Goal: Information Seeking & Learning: Check status

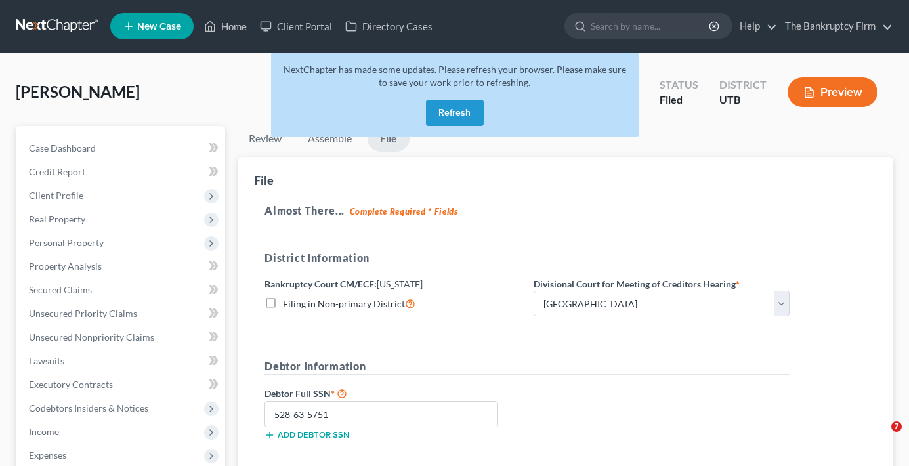
select select "0"
click at [445, 119] on button "Refresh" at bounding box center [455, 113] width 58 height 26
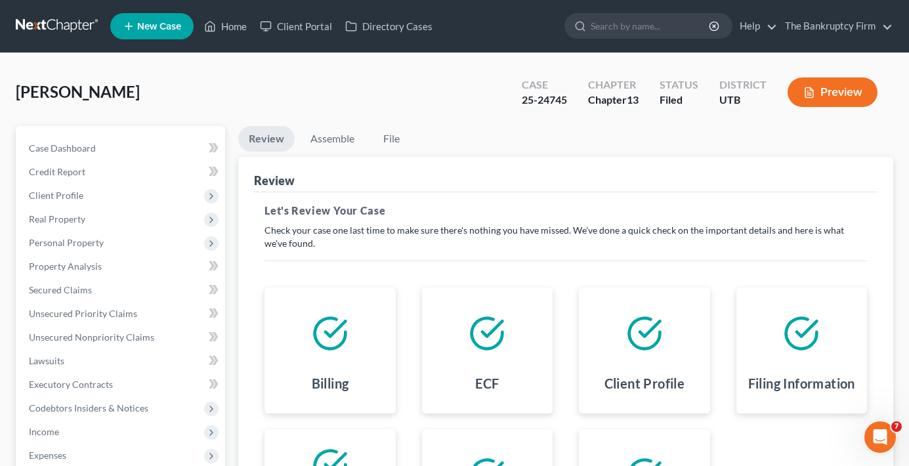
click at [249, 66] on div "[PERSON_NAME] Upgraded Case 25-24745 Chapter Chapter 13 Status Filed District U…" at bounding box center [454, 375] width 909 height 644
drag, startPoint x: 567, startPoint y: 99, endPoint x: 518, endPoint y: 104, distance: 50.1
click at [518, 104] on div "Case 25-24745" at bounding box center [544, 93] width 66 height 39
copy div "25-24745"
click at [218, 83] on div "[PERSON_NAME] Upgraded Case 25-24745 Chapter Chapter 13 Status Filed District U…" at bounding box center [454, 97] width 877 height 57
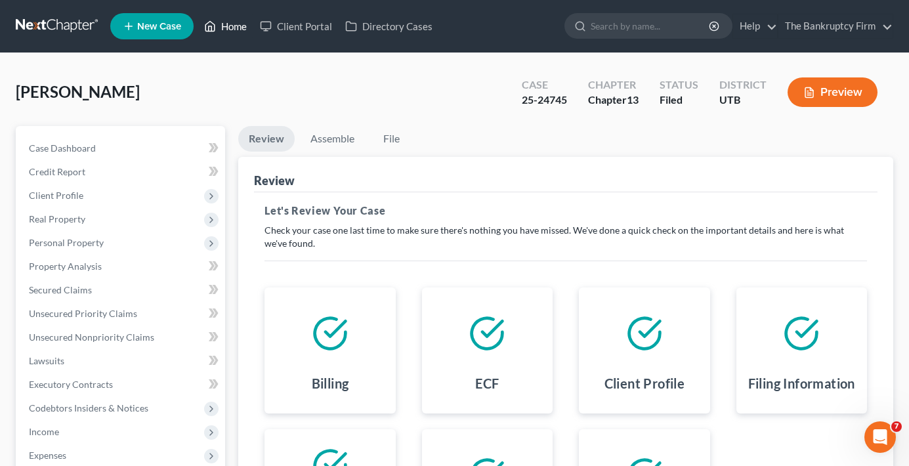
click at [235, 22] on link "Home" at bounding box center [225, 26] width 56 height 24
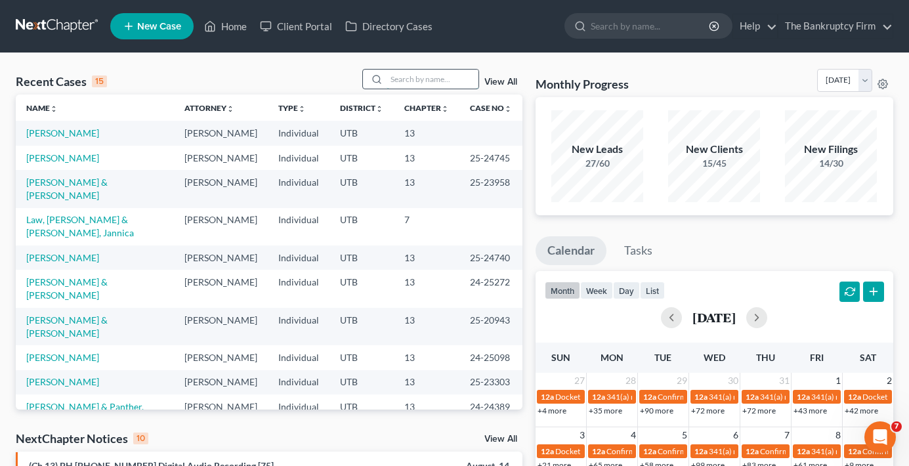
click at [401, 78] on input "search" at bounding box center [432, 79] width 92 height 19
type input "[PERSON_NAME]"
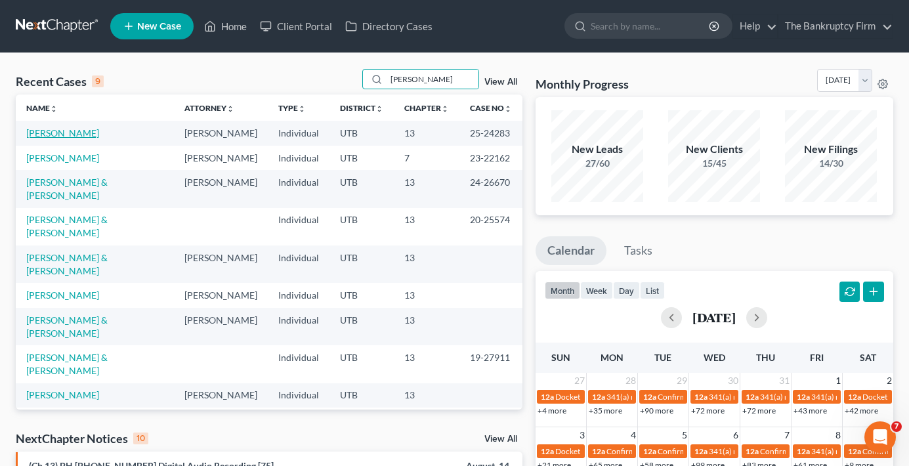
click at [51, 133] on link "[PERSON_NAME]" at bounding box center [62, 132] width 73 height 11
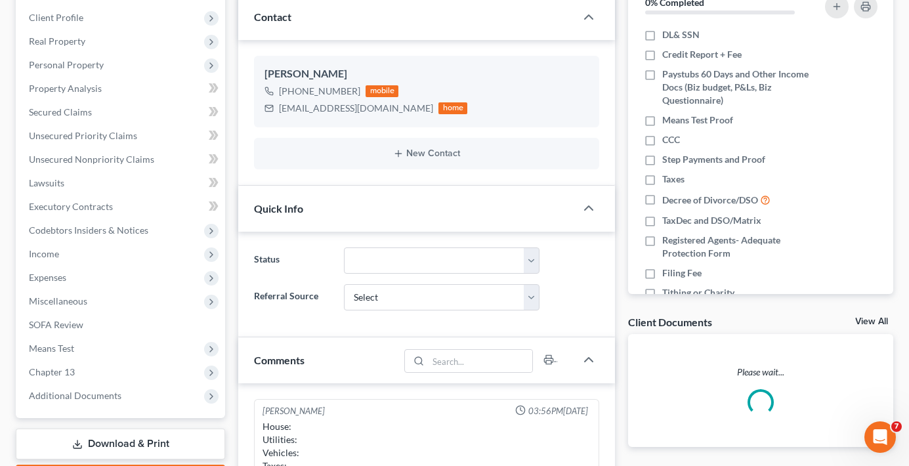
scroll to position [90, 0]
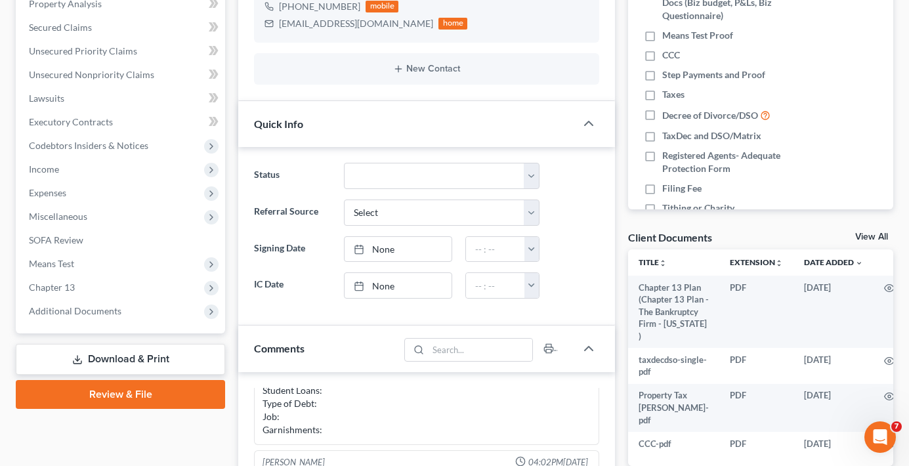
click at [870, 234] on link "View All" at bounding box center [871, 236] width 33 height 9
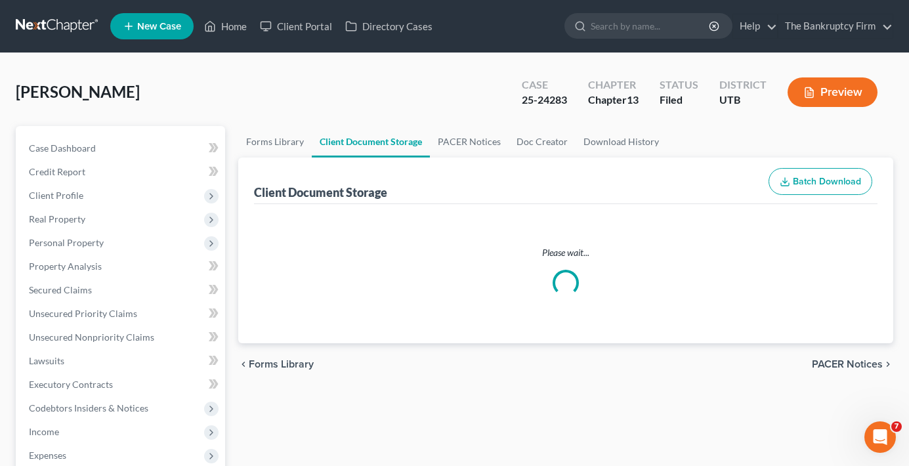
select select "30"
select select "26"
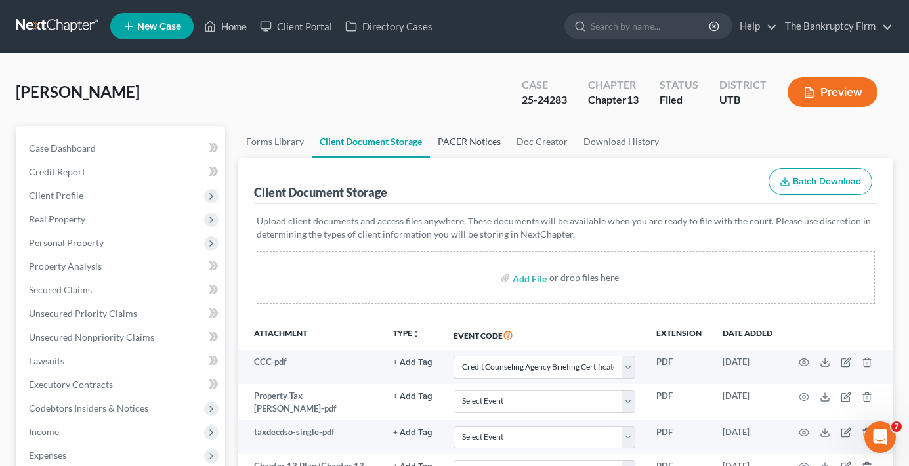
click at [464, 146] on link "PACER Notices" at bounding box center [469, 141] width 79 height 31
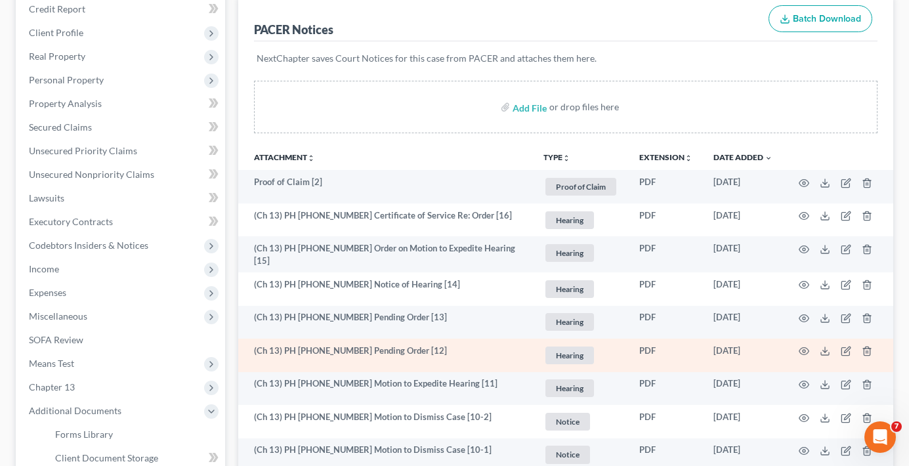
scroll to position [197, 0]
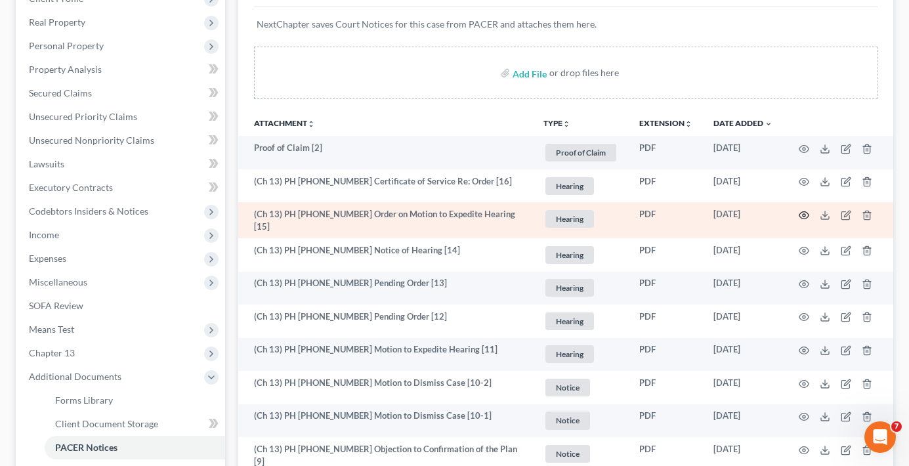
click at [799, 214] on icon "button" at bounding box center [804, 215] width 10 height 7
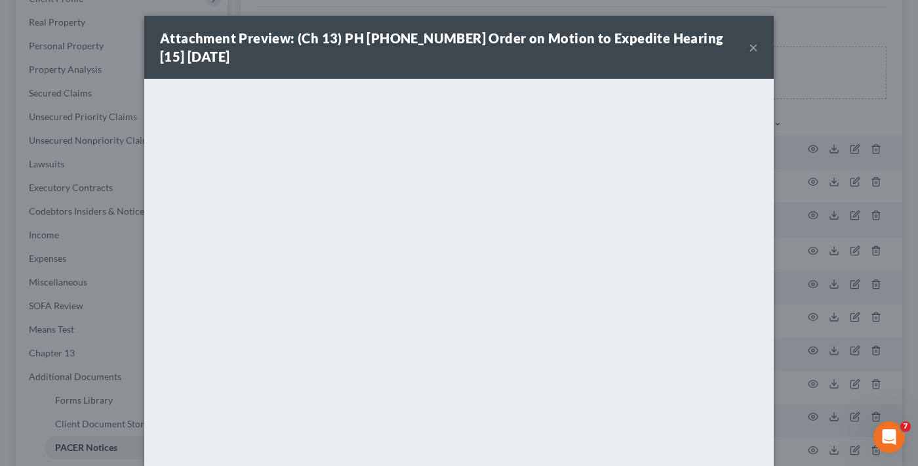
click at [749, 47] on button "×" at bounding box center [753, 47] width 9 height 16
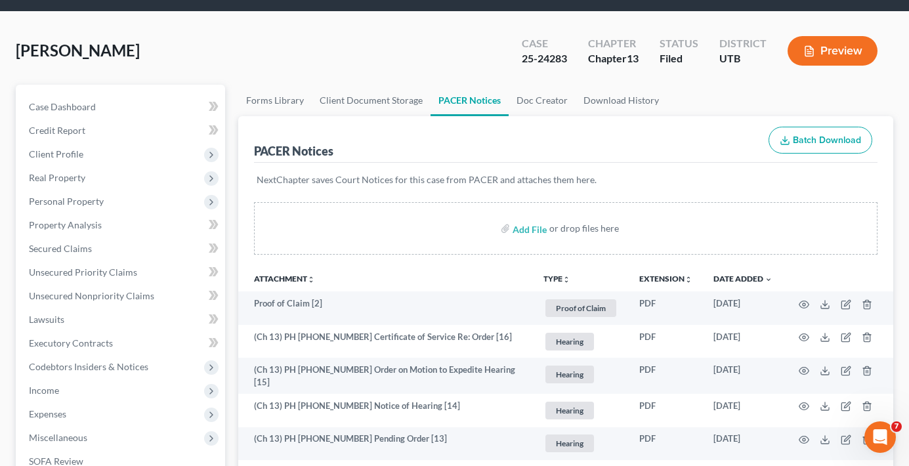
scroll to position [0, 0]
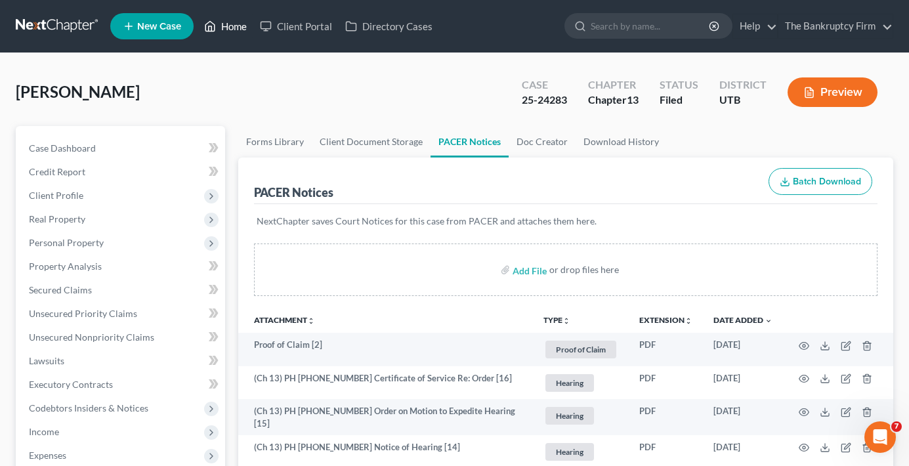
click at [228, 34] on link "Home" at bounding box center [225, 26] width 56 height 24
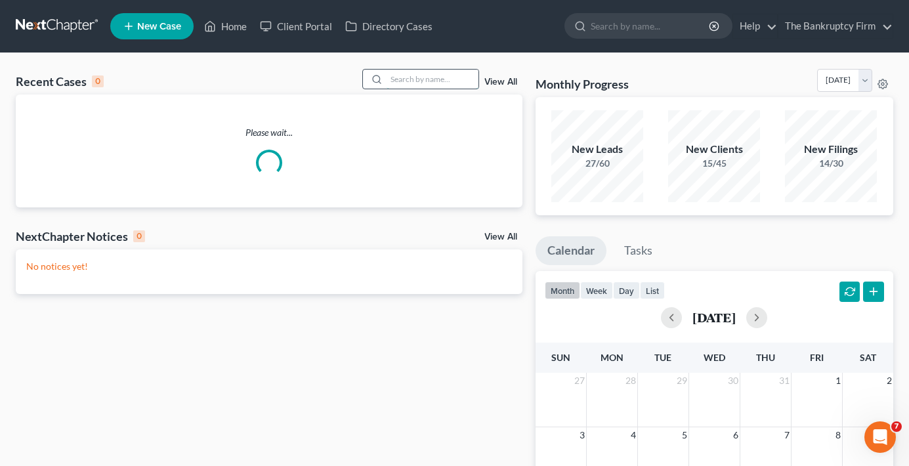
click at [433, 83] on input "search" at bounding box center [432, 79] width 92 height 19
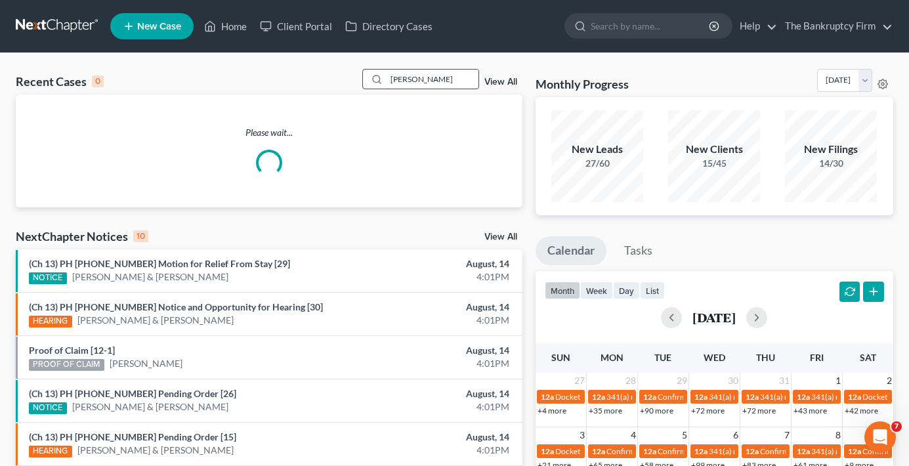
type input "[PERSON_NAME]"
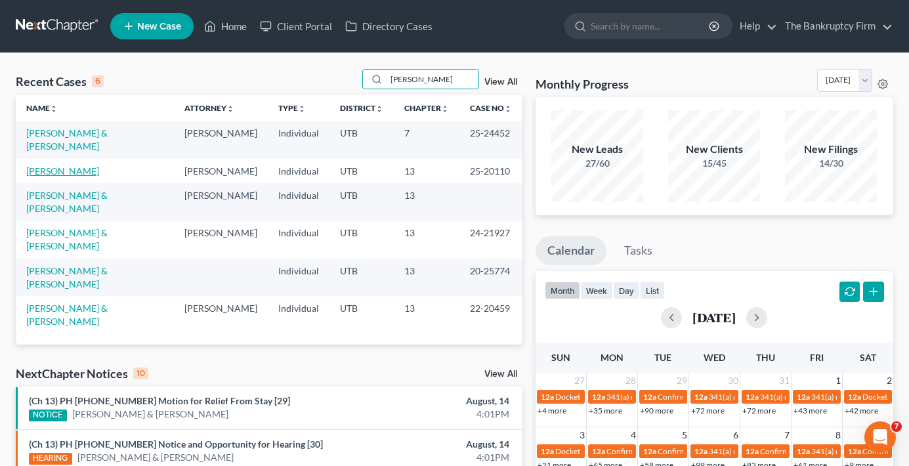
click at [52, 165] on link "[PERSON_NAME]" at bounding box center [62, 170] width 73 height 11
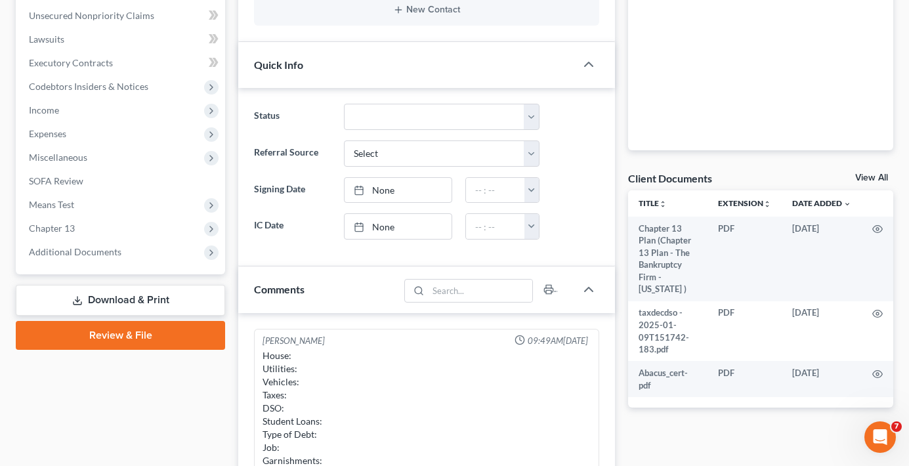
click at [874, 179] on link "View All" at bounding box center [871, 177] width 33 height 9
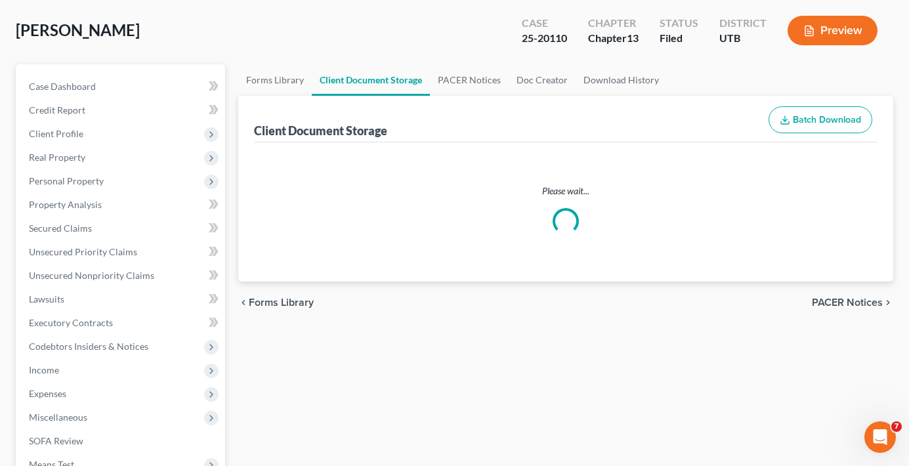
select select "30"
select select "26"
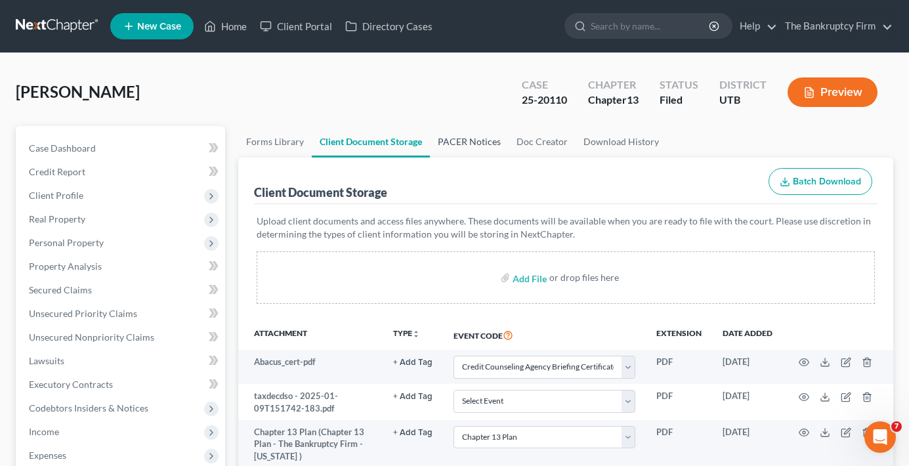
click at [468, 150] on link "PACER Notices" at bounding box center [469, 141] width 79 height 31
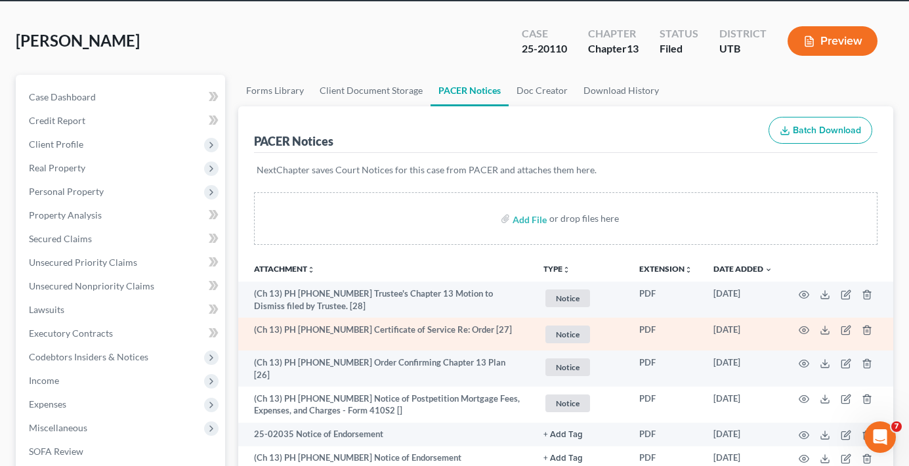
scroll to position [66, 0]
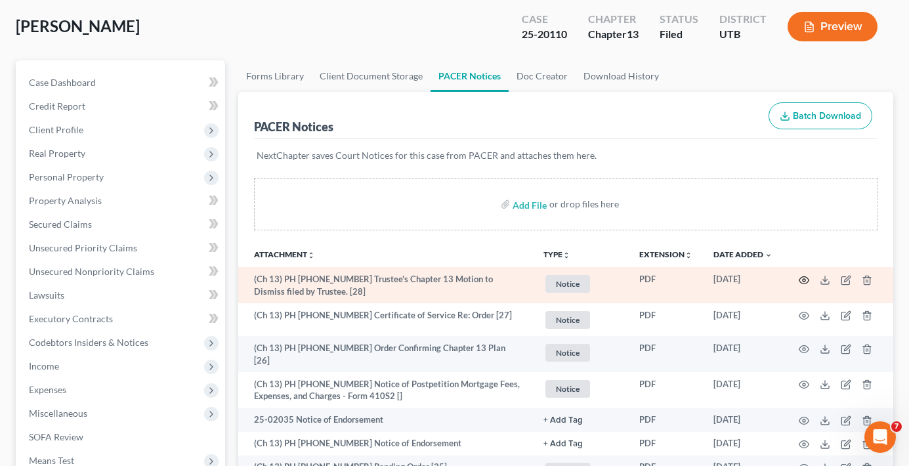
click at [805, 281] on icon "button" at bounding box center [803, 280] width 10 height 10
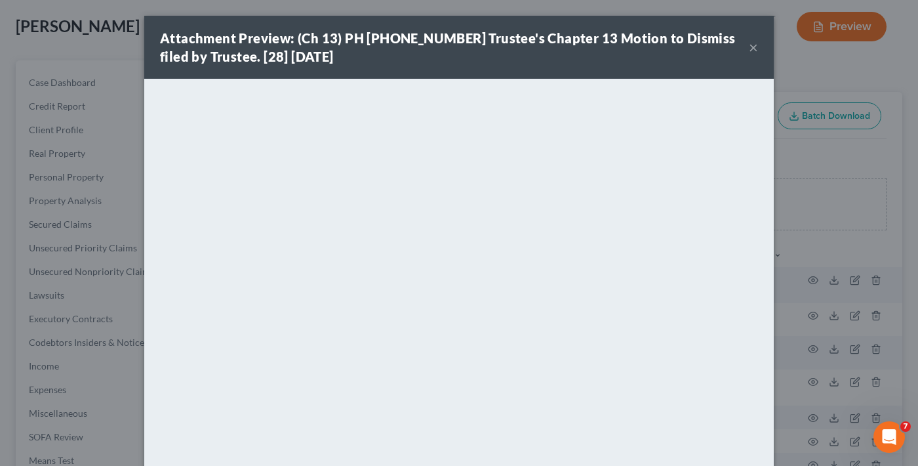
click at [749, 48] on button "×" at bounding box center [753, 47] width 9 height 16
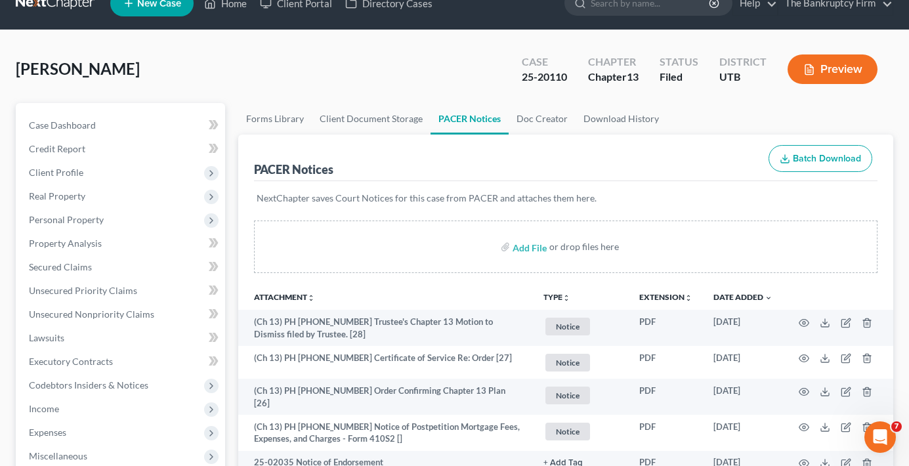
scroll to position [0, 0]
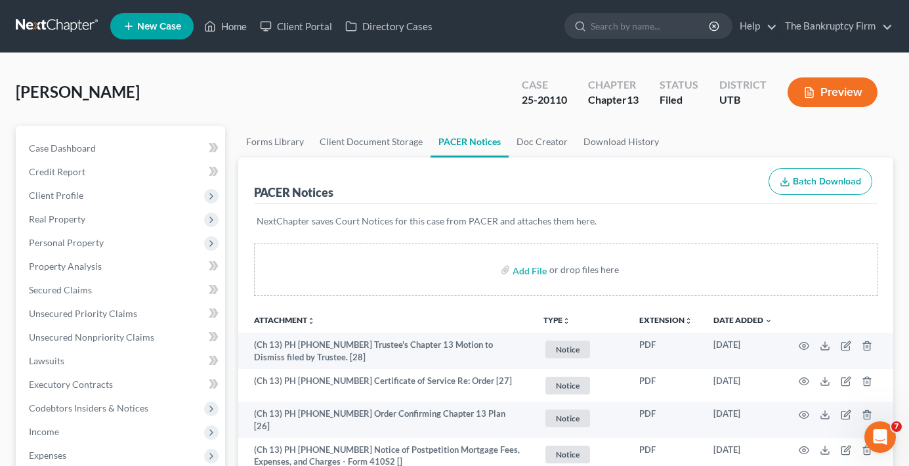
click at [222, 7] on nav "Home New Case Client Portal Directory Cases The Bankruptcy Firm [EMAIL_ADDRESS]…" at bounding box center [454, 26] width 909 height 52
click at [222, 33] on link "Home" at bounding box center [225, 26] width 56 height 24
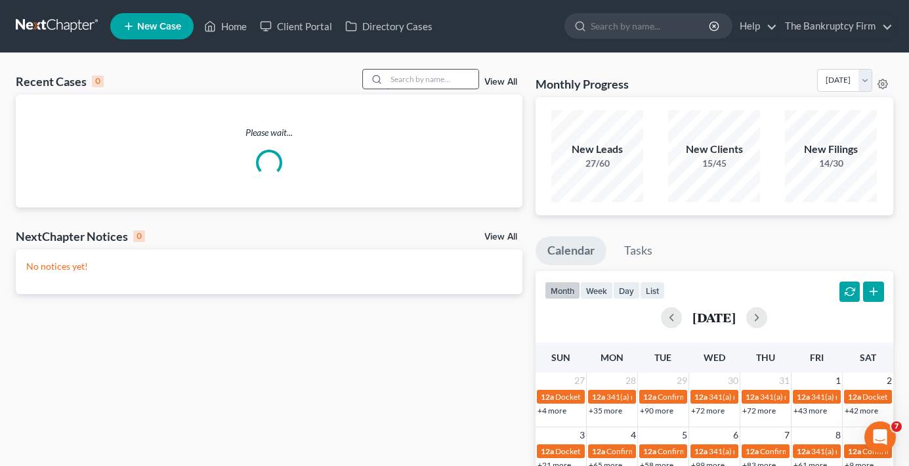
click at [412, 76] on input "search" at bounding box center [432, 79] width 92 height 19
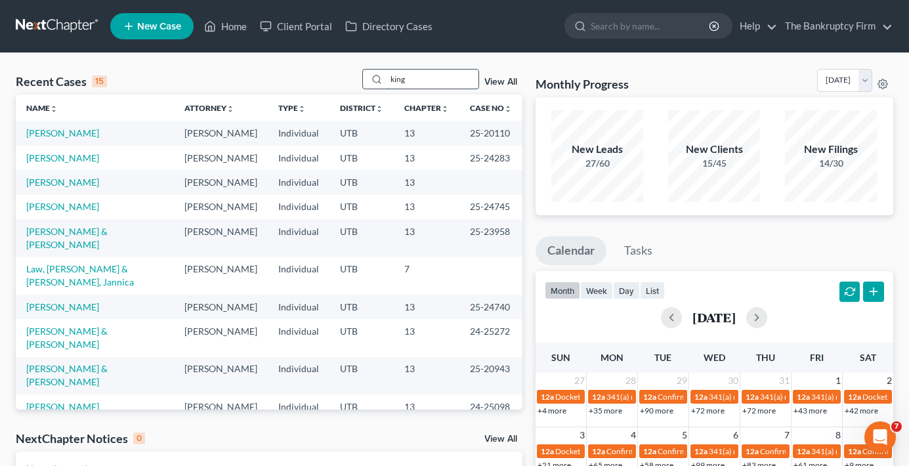
type input "king"
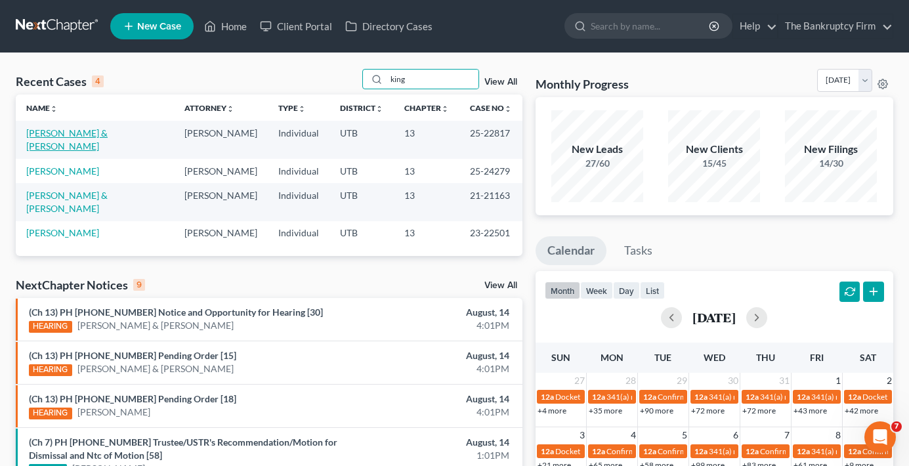
click at [45, 138] on link "[PERSON_NAME] & [PERSON_NAME]" at bounding box center [66, 139] width 81 height 24
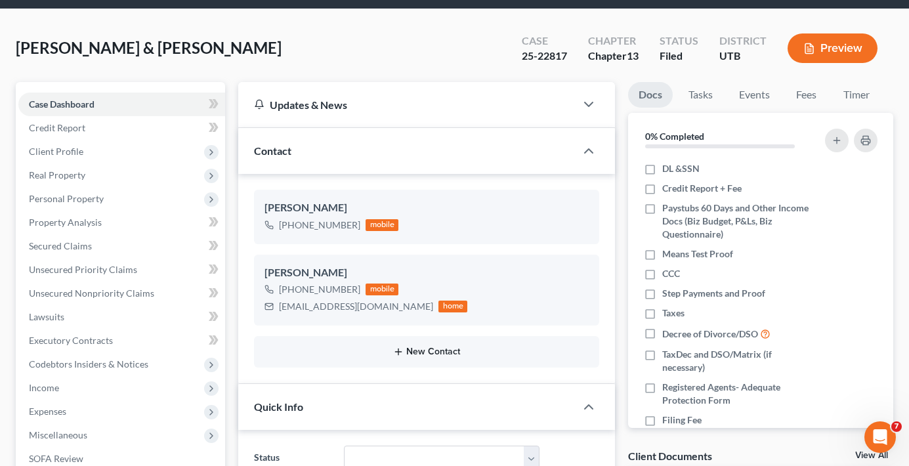
scroll to position [66, 0]
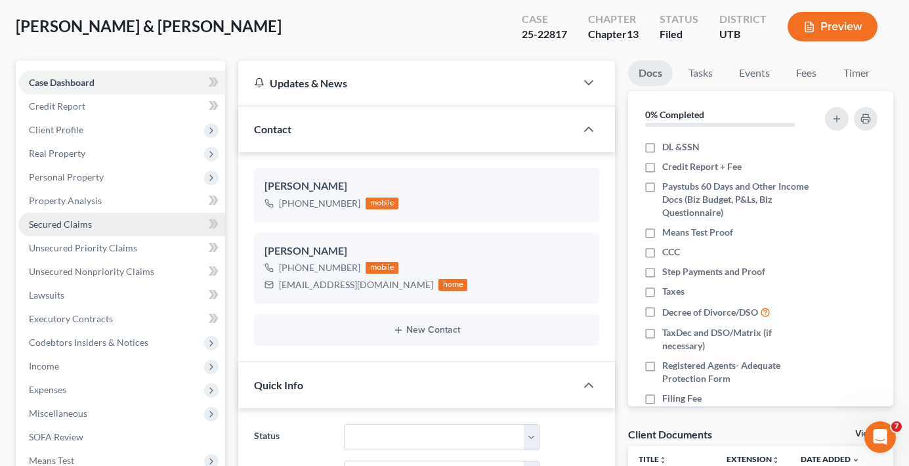
click at [65, 222] on span "Secured Claims" at bounding box center [60, 223] width 63 height 11
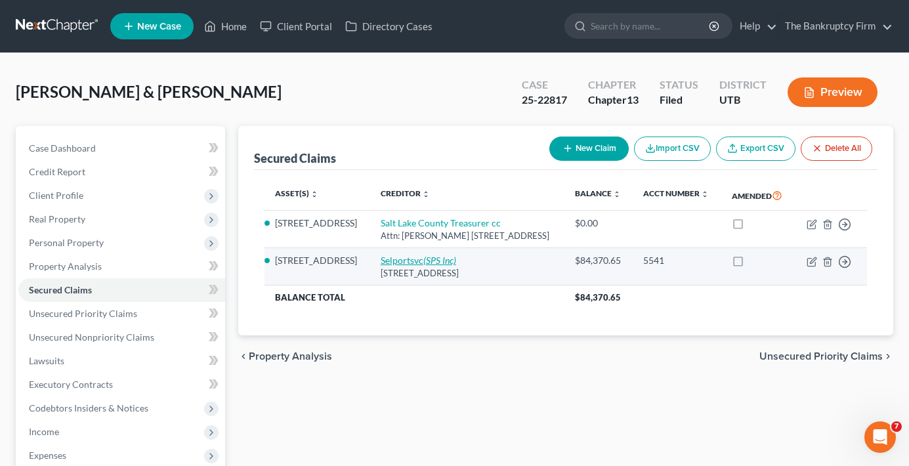
click at [399, 266] on link "Selportsvc (SPS Inc)" at bounding box center [417, 260] width 75 height 11
select select "46"
select select "2"
select select "0"
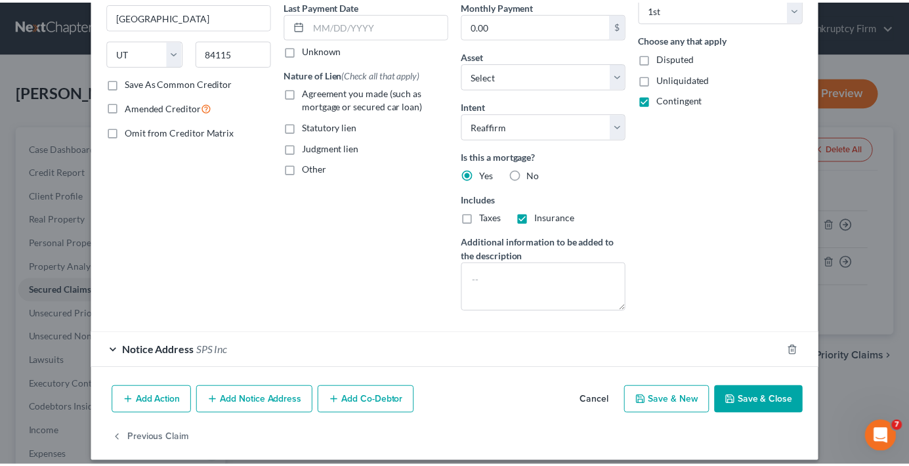
scroll to position [193, 0]
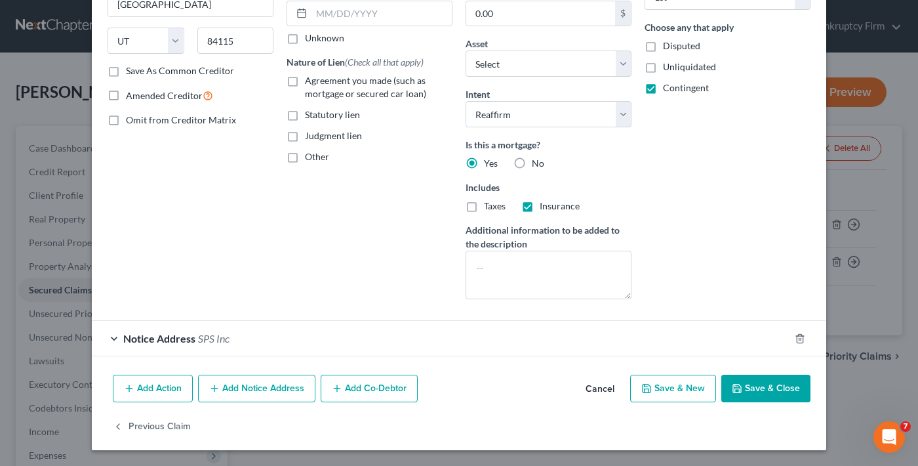
click at [764, 392] on button "Save & Close" at bounding box center [766, 389] width 89 height 28
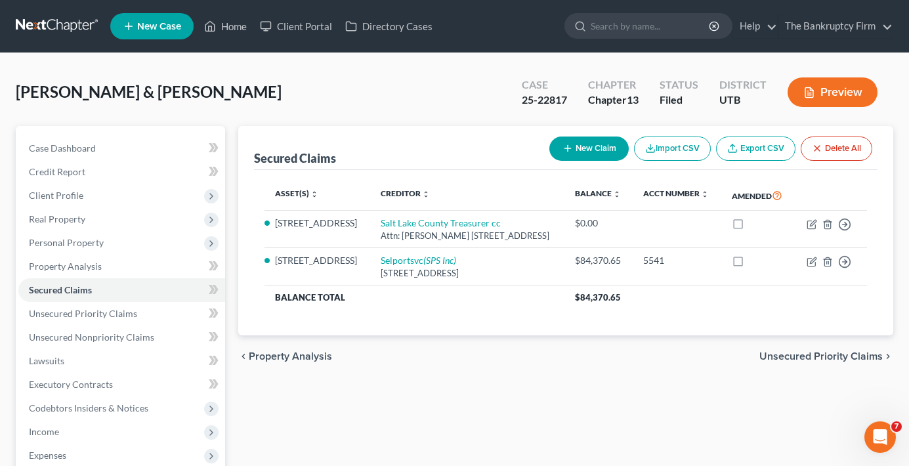
click at [225, 92] on div "[PERSON_NAME] & [PERSON_NAME] Upgraded Case 25-22817 Chapter Chapter 13 Status …" at bounding box center [454, 97] width 877 height 57
click at [230, 111] on div "[PERSON_NAME] & [PERSON_NAME] Upgraded Case 25-22817 Chapter Chapter 13 Status …" at bounding box center [454, 97] width 877 height 57
click at [228, 127] on div "Case Dashboard Payments Invoices Payments Payments Credit Report Client Profile" at bounding box center [120, 398] width 222 height 545
click at [228, 126] on div "Case Dashboard Payments Invoices Payments Payments Credit Report Client Profile" at bounding box center [120, 398] width 222 height 545
click at [228, 127] on div "Case Dashboard Payments Invoices Payments Payments Credit Report Client Profile" at bounding box center [120, 398] width 222 height 545
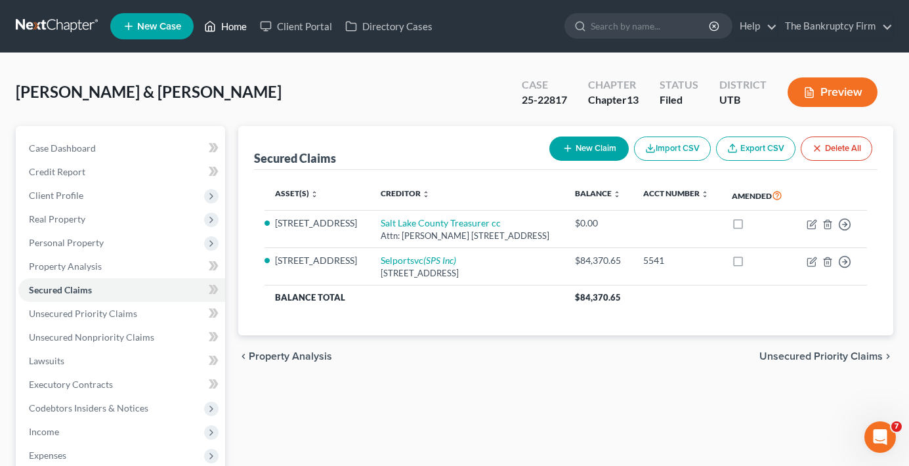
click at [239, 31] on link "Home" at bounding box center [225, 26] width 56 height 24
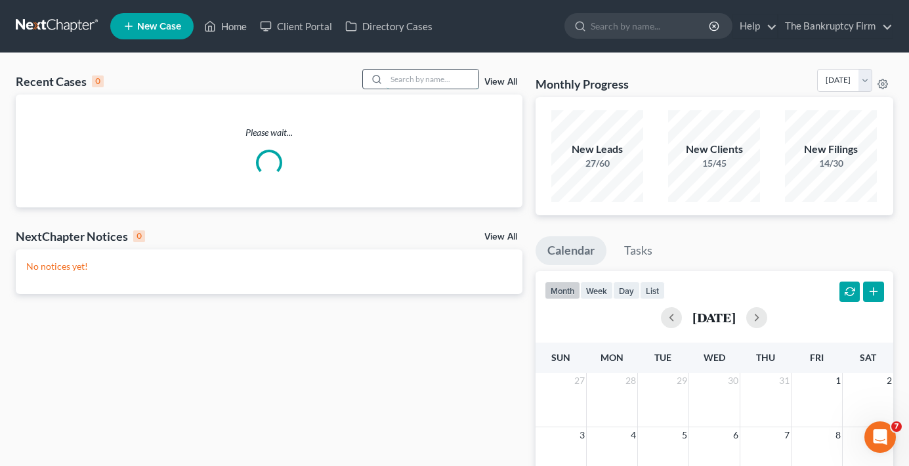
click at [399, 77] on input "search" at bounding box center [432, 79] width 92 height 19
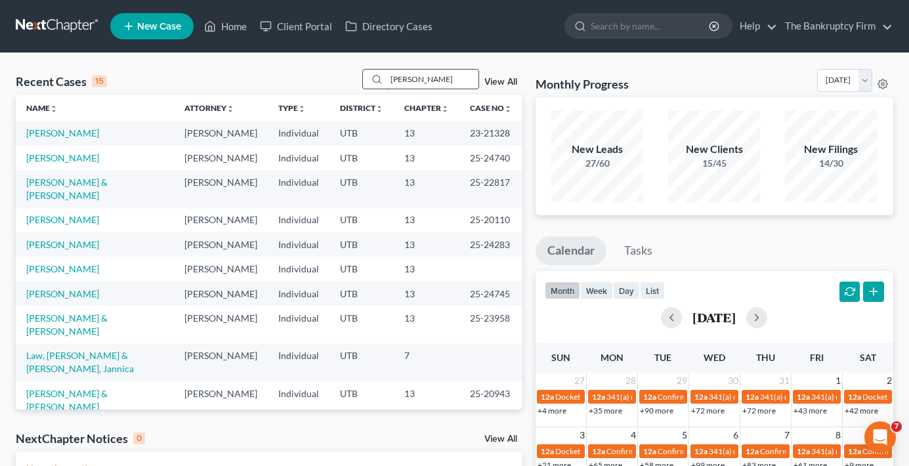
type input "[PERSON_NAME]"
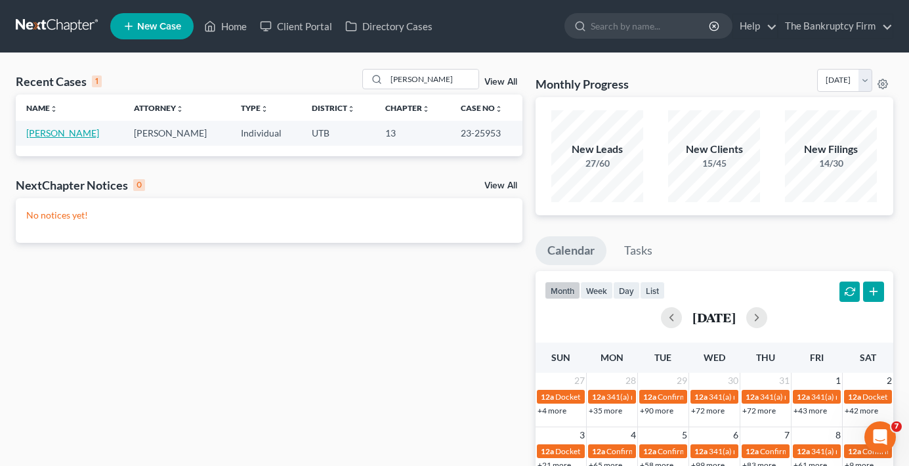
click at [55, 134] on link "[PERSON_NAME]" at bounding box center [62, 132] width 73 height 11
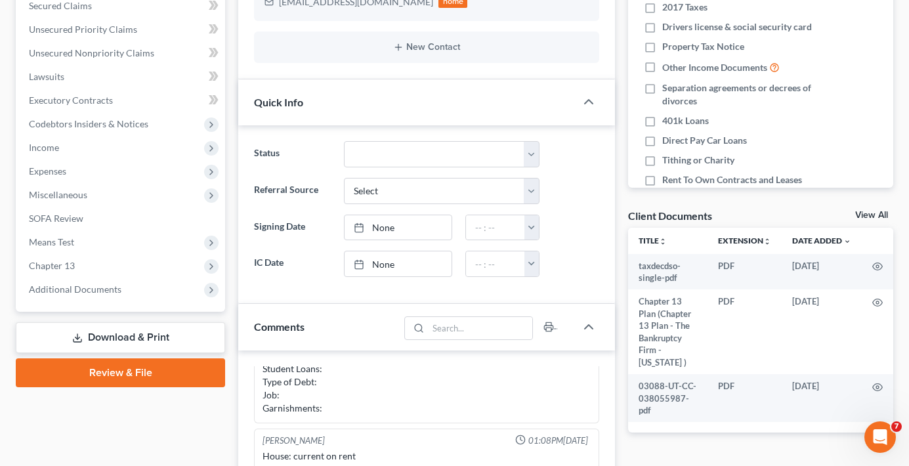
scroll to position [328, 0]
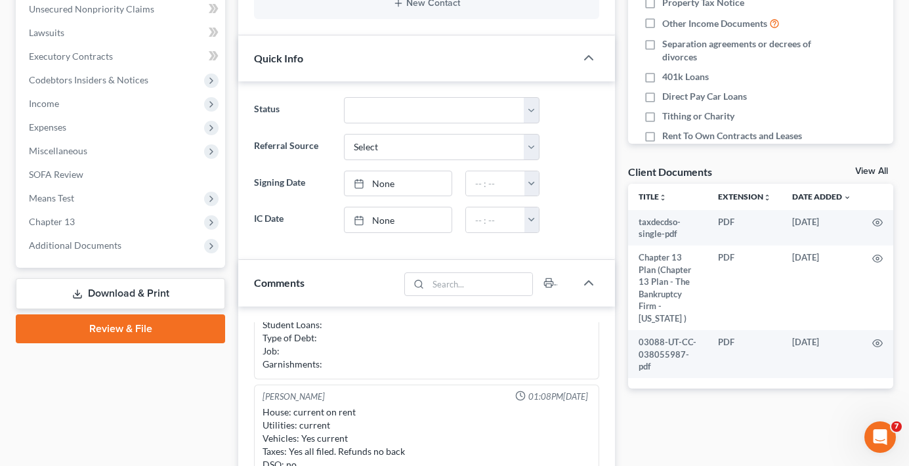
click at [870, 170] on link "View All" at bounding box center [871, 171] width 33 height 9
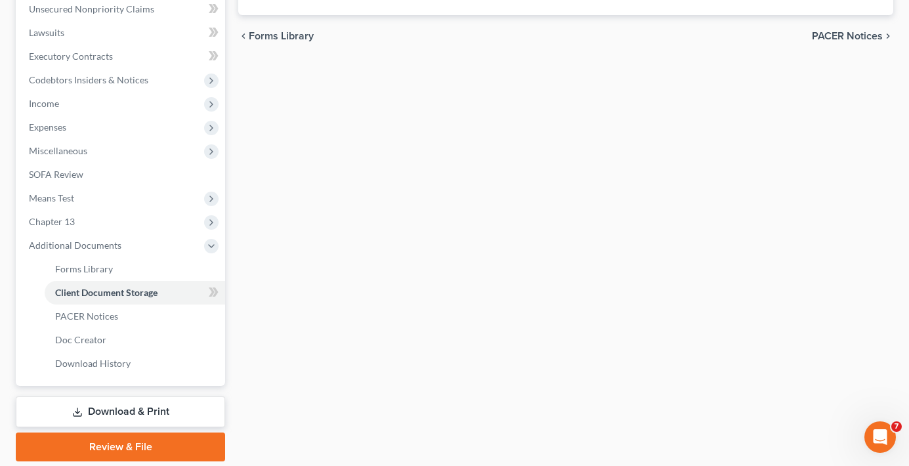
scroll to position [188, 0]
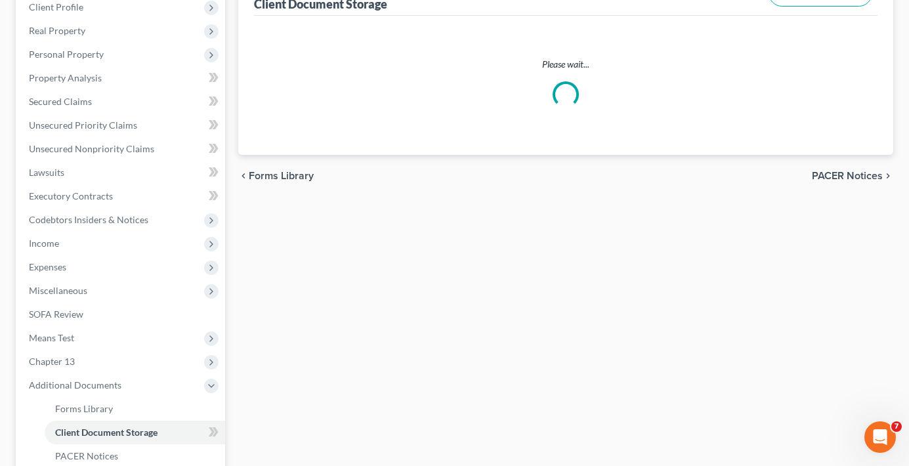
select select "30"
select select "26"
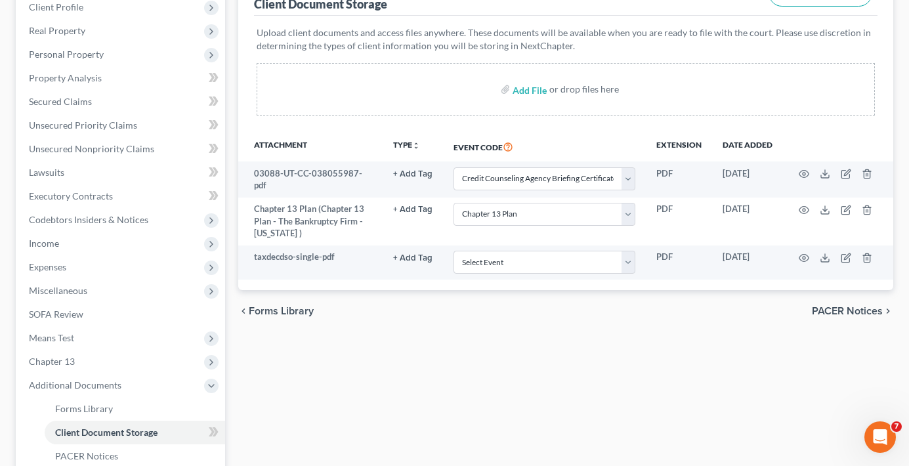
scroll to position [0, 0]
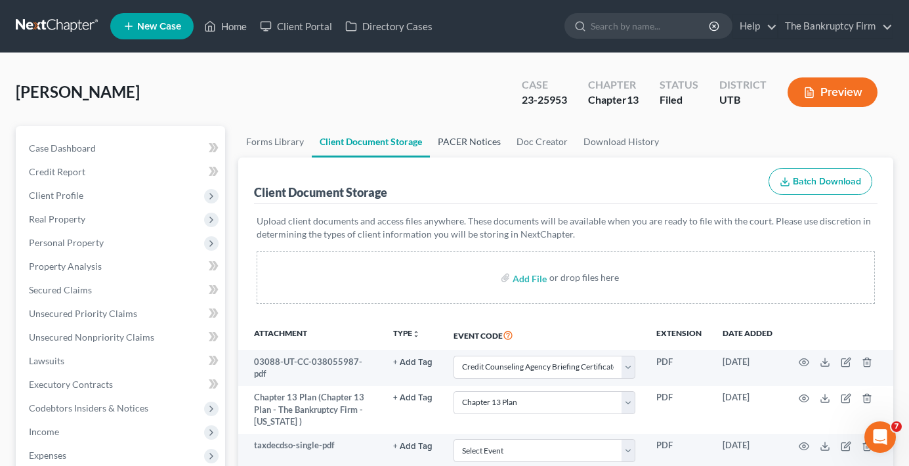
click at [461, 138] on link "PACER Notices" at bounding box center [469, 141] width 79 height 31
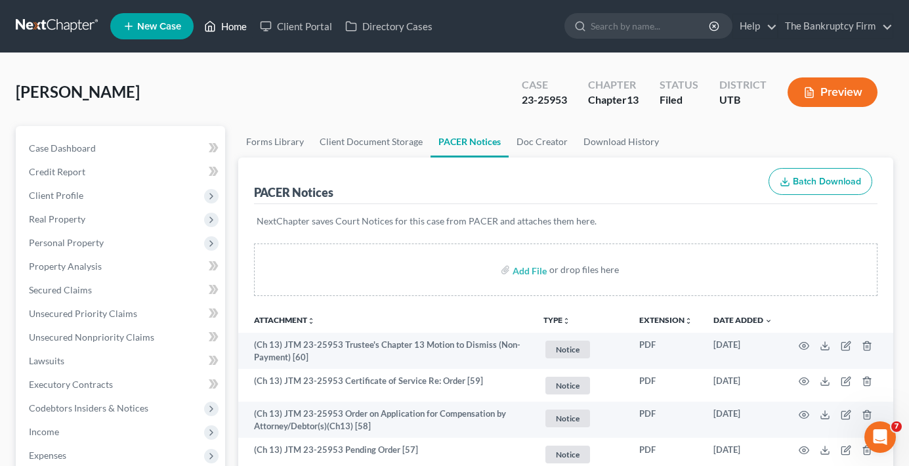
click at [235, 25] on link "Home" at bounding box center [225, 26] width 56 height 24
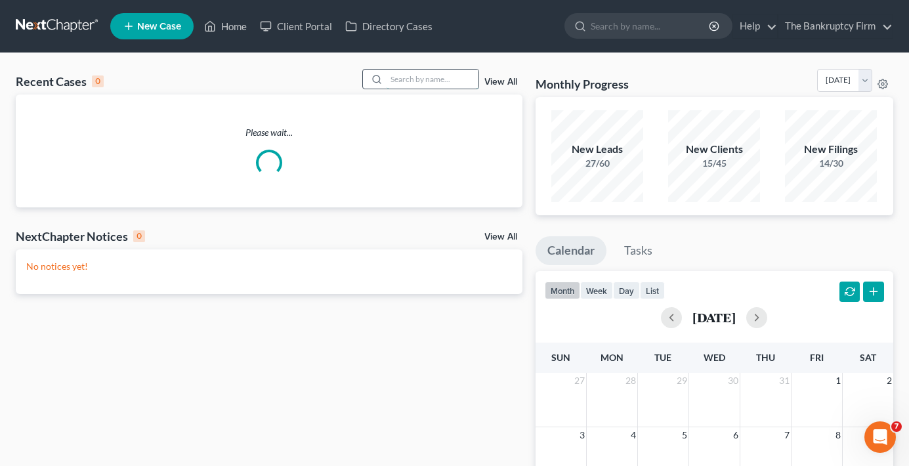
click at [407, 76] on input "search" at bounding box center [432, 79] width 92 height 19
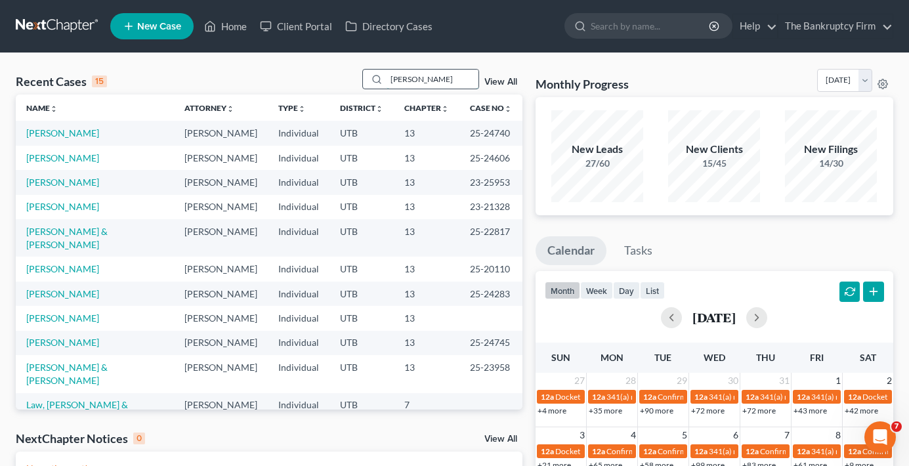
type input "[PERSON_NAME]"
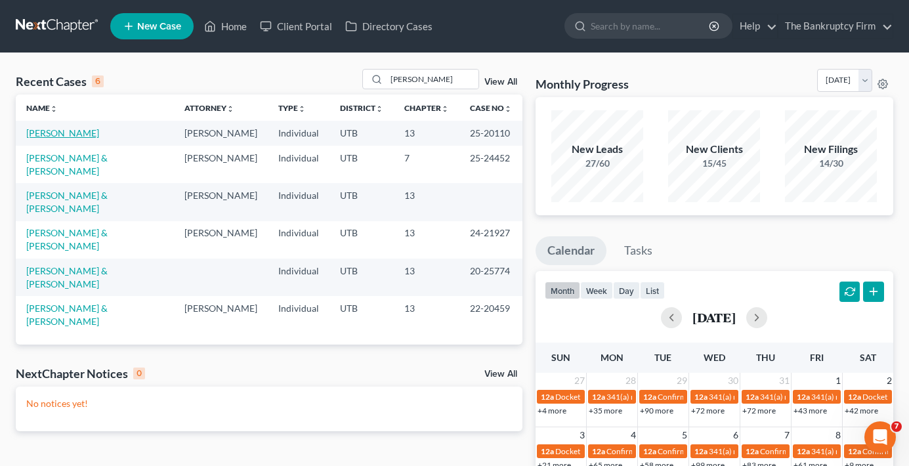
click at [52, 134] on link "[PERSON_NAME]" at bounding box center [62, 132] width 73 height 11
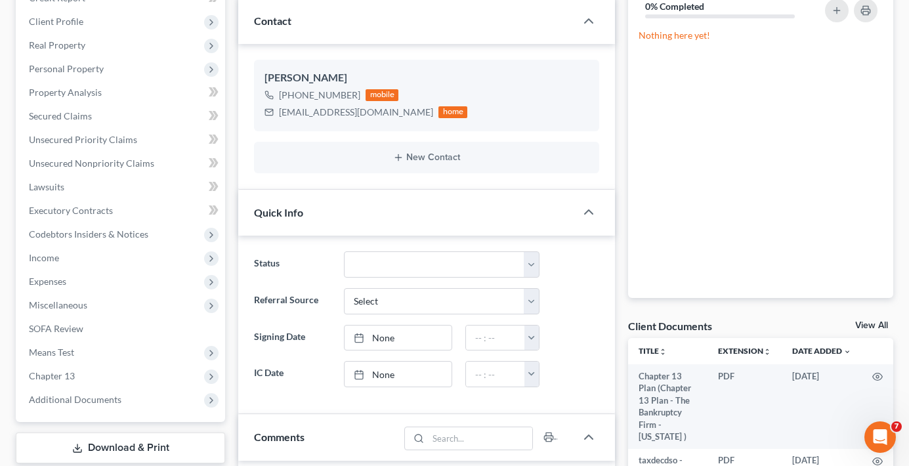
scroll to position [197, 0]
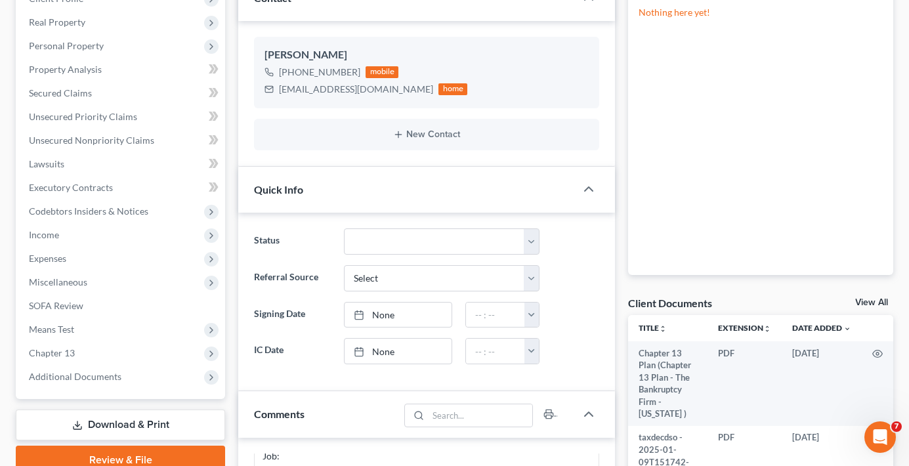
click at [876, 304] on link "View All" at bounding box center [871, 302] width 33 height 9
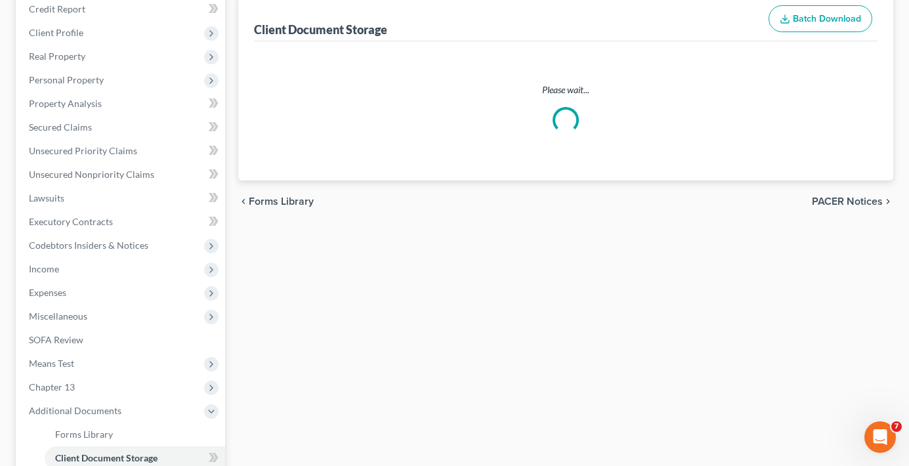
scroll to position [7, 0]
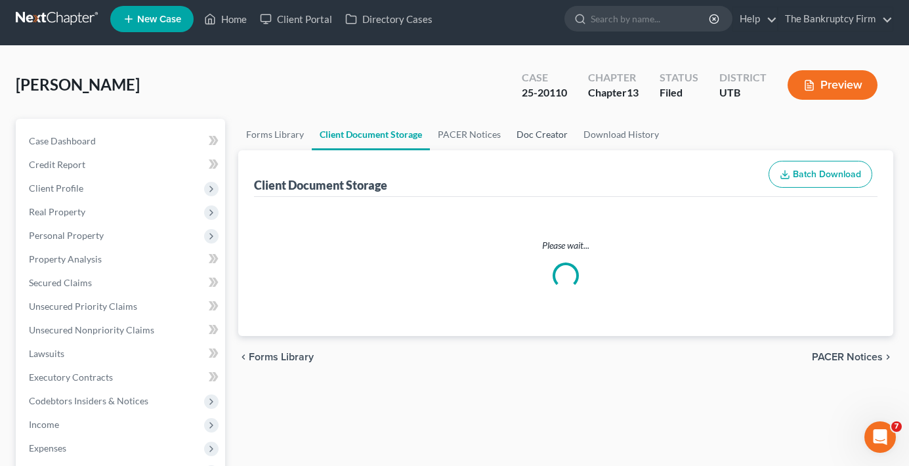
select select "30"
select select "26"
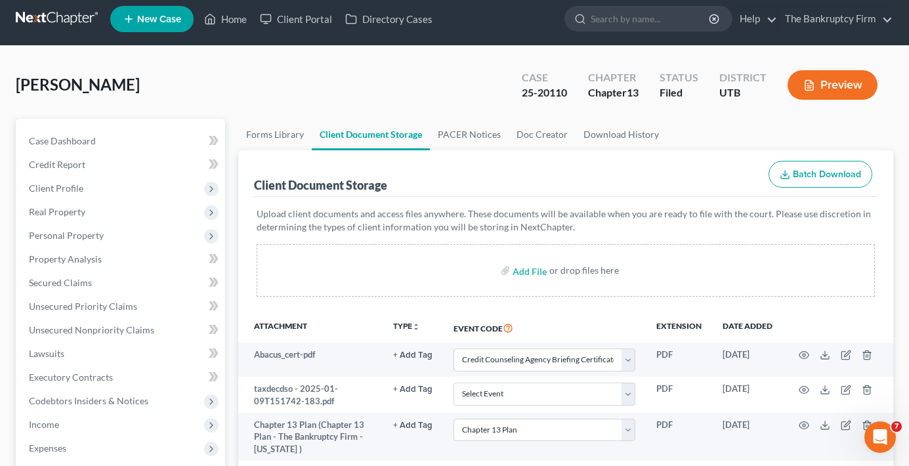
scroll to position [0, 0]
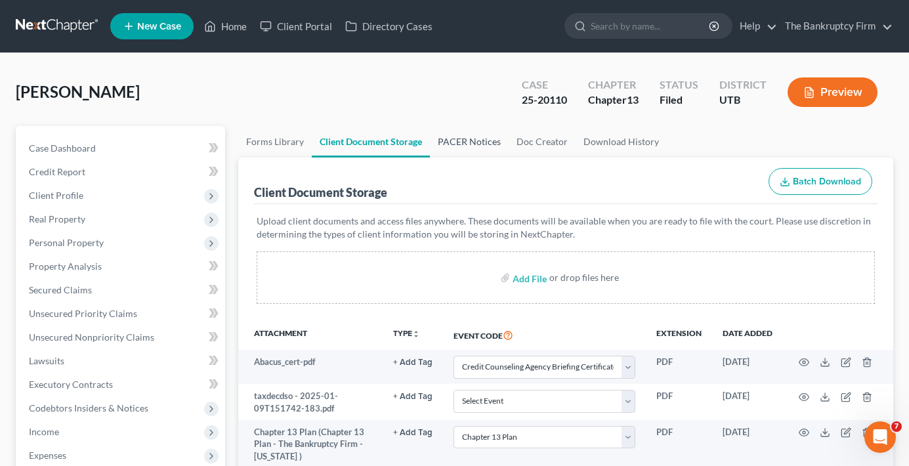
click at [460, 153] on link "PACER Notices" at bounding box center [469, 141] width 79 height 31
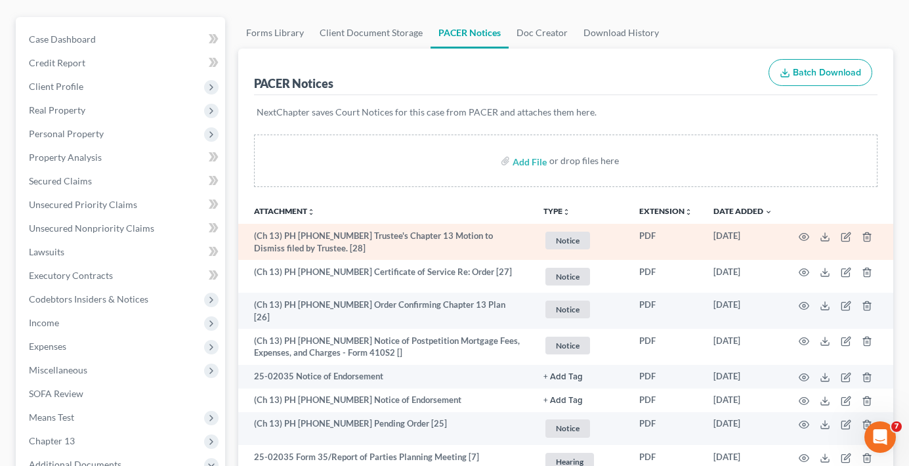
scroll to position [131, 0]
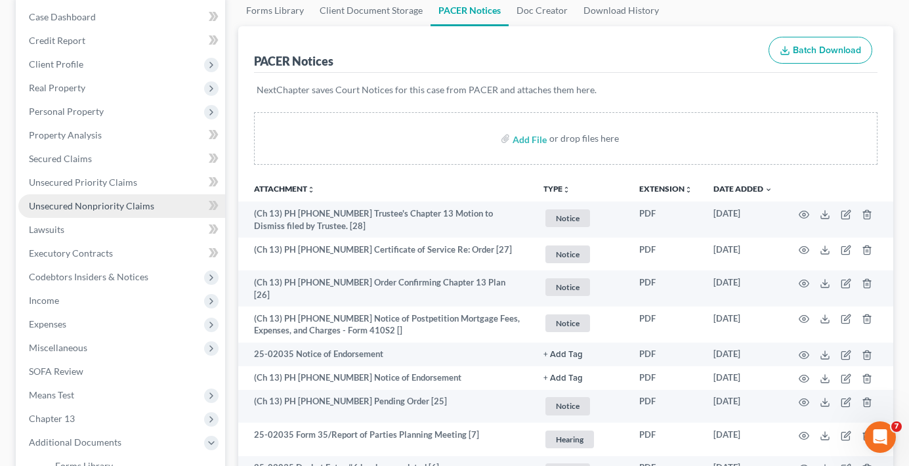
click at [96, 209] on span "Unsecured Nonpriority Claims" at bounding box center [91, 205] width 125 height 11
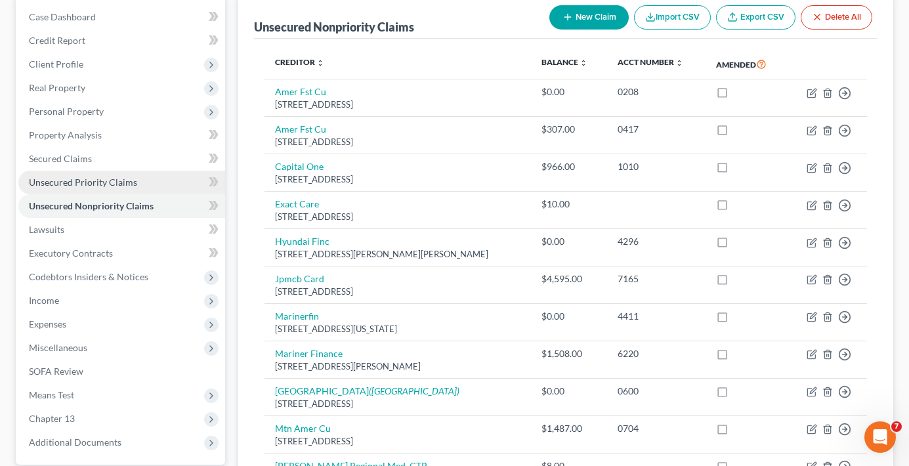
click at [49, 177] on span "Unsecured Priority Claims" at bounding box center [83, 181] width 108 height 11
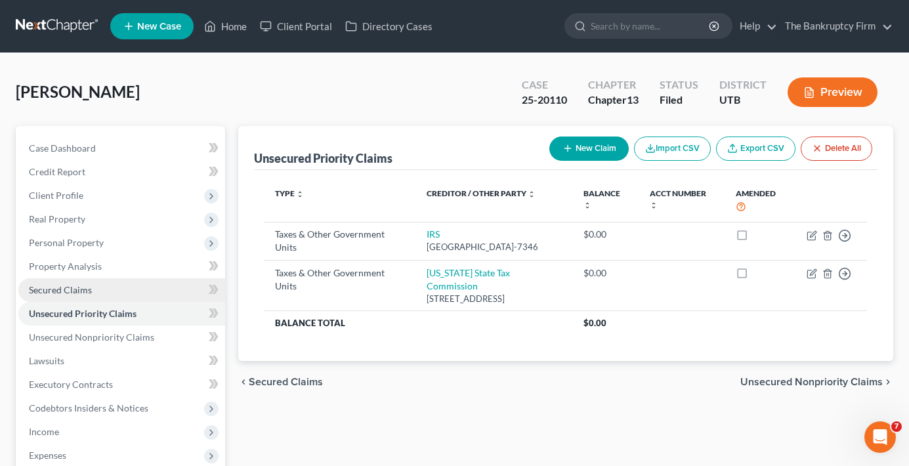
click at [56, 290] on span "Secured Claims" at bounding box center [60, 289] width 63 height 11
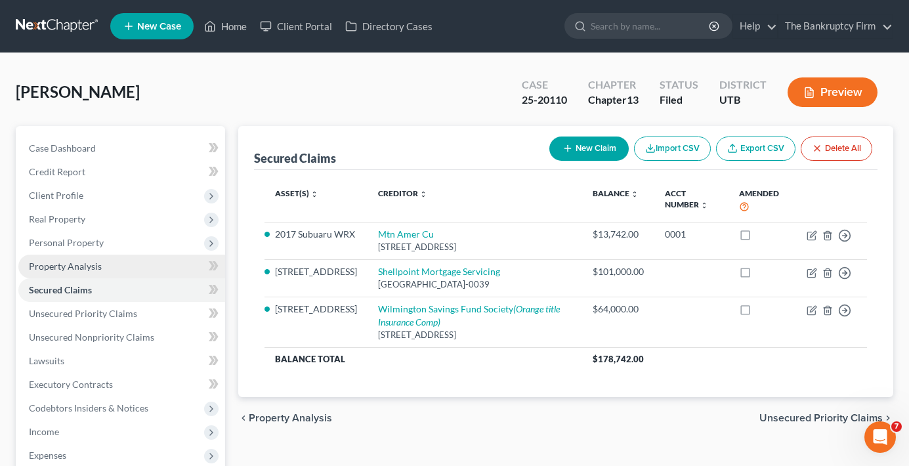
click at [83, 265] on span "Property Analysis" at bounding box center [65, 265] width 73 height 11
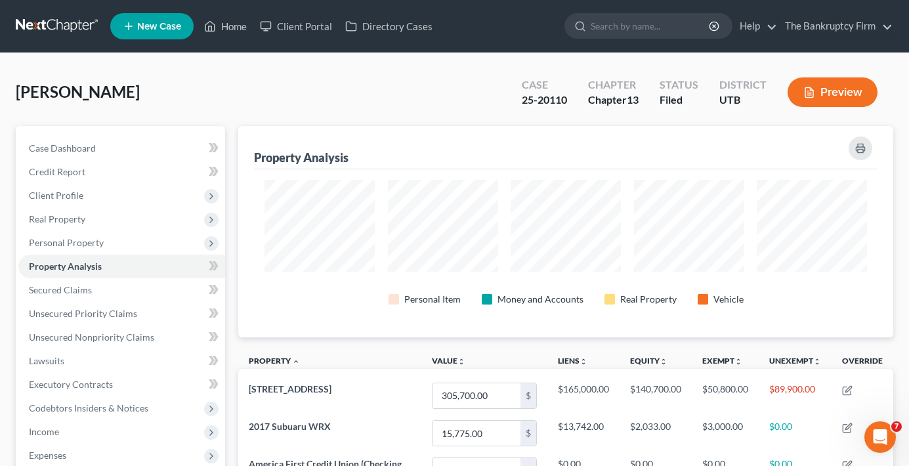
click at [235, 13] on ul "New Case Home Client Portal Directory Cases - No Result - See all results Or Pr…" at bounding box center [501, 26] width 783 height 34
click at [234, 31] on link "Home" at bounding box center [225, 26] width 56 height 24
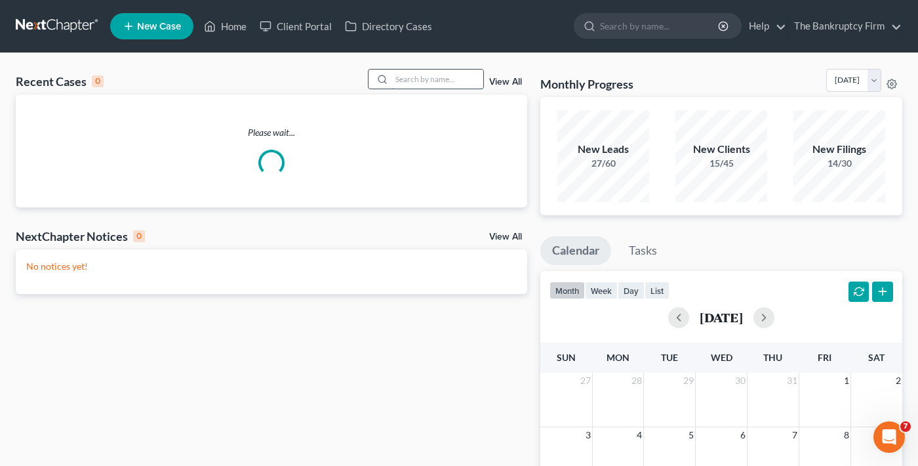
click at [429, 77] on input "search" at bounding box center [438, 79] width 92 height 19
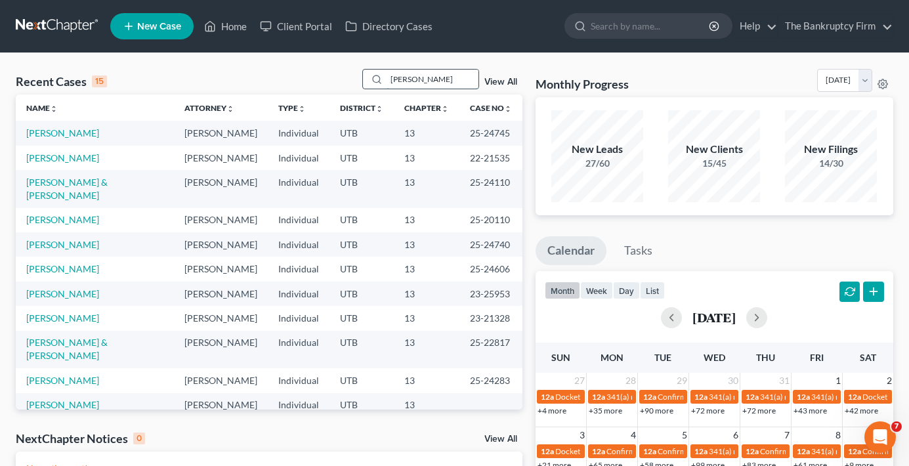
type input "[PERSON_NAME]"
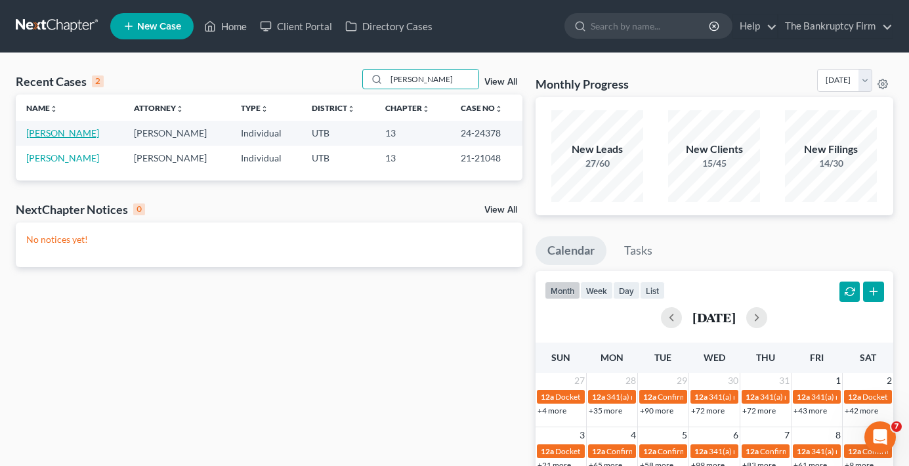
click at [68, 133] on link "[PERSON_NAME]" at bounding box center [62, 132] width 73 height 11
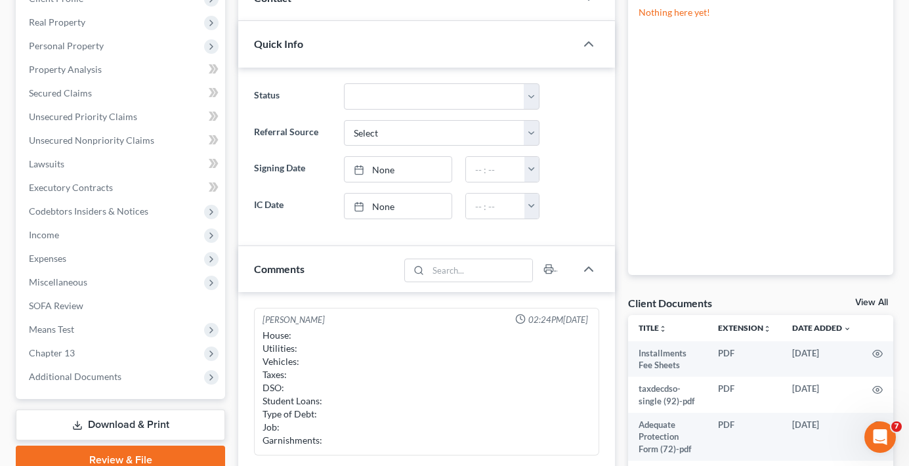
click at [857, 298] on link "View All" at bounding box center [871, 302] width 33 height 9
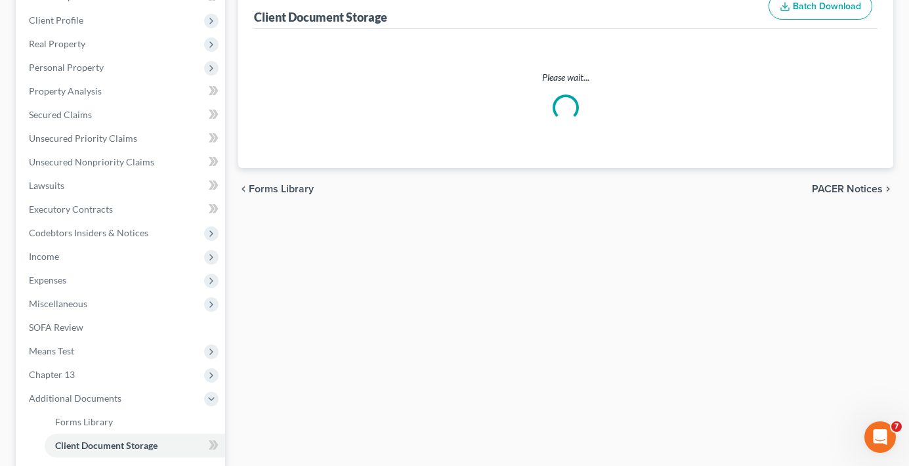
scroll to position [54, 0]
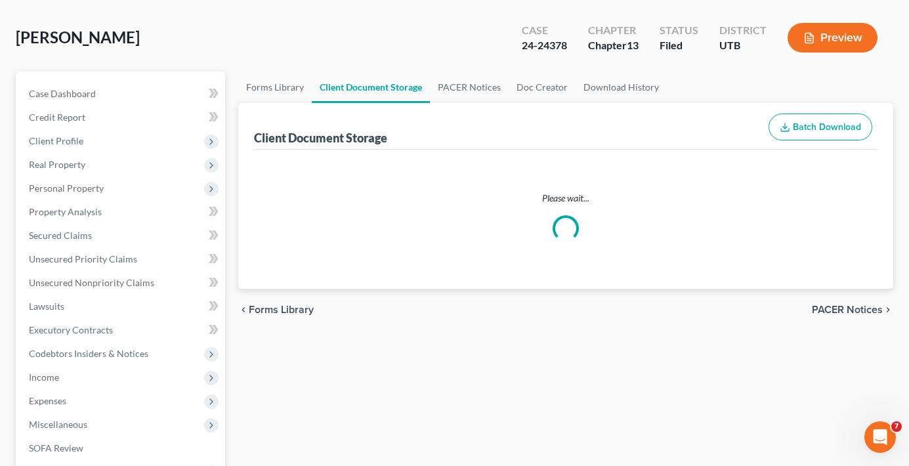
select select "30"
select select "26"
select select "53"
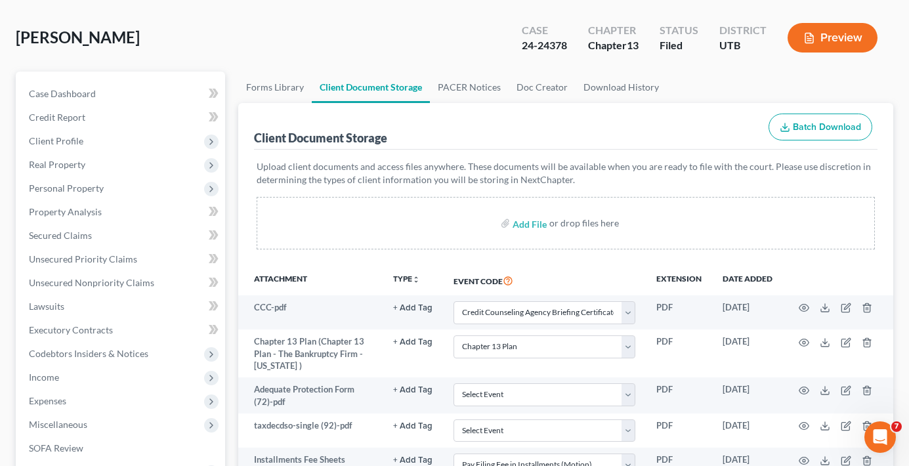
scroll to position [0, 0]
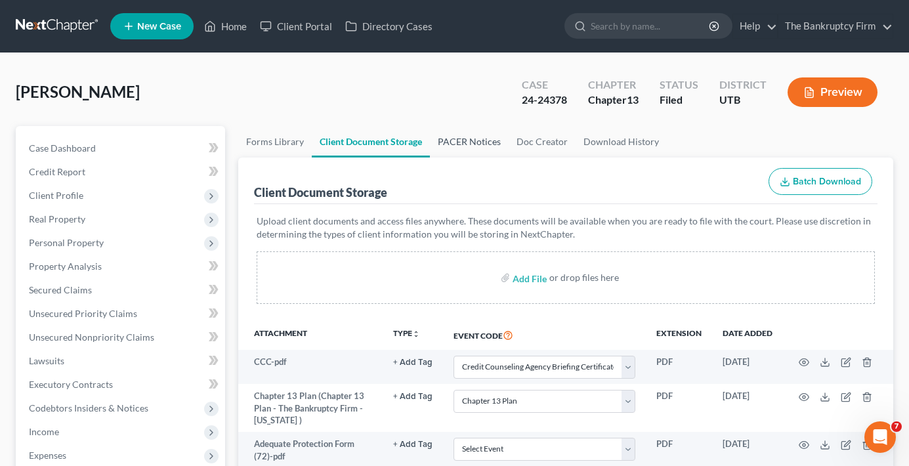
click at [468, 144] on link "PACER Notices" at bounding box center [469, 141] width 79 height 31
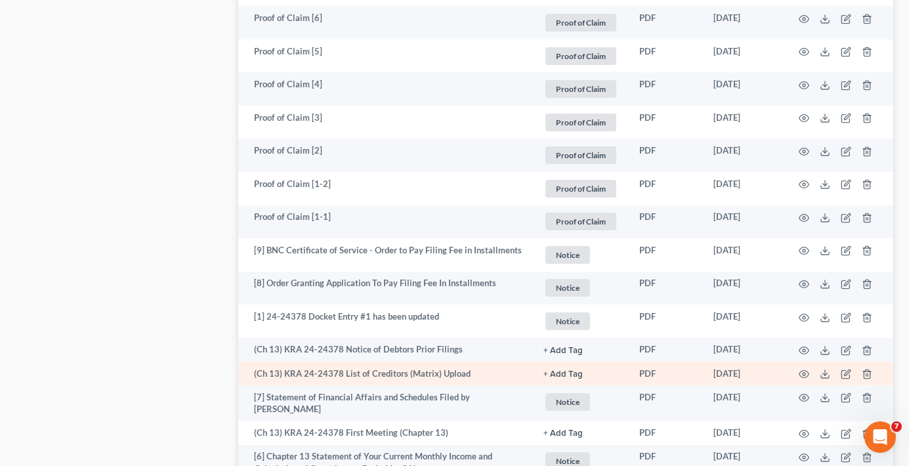
scroll to position [2433, 0]
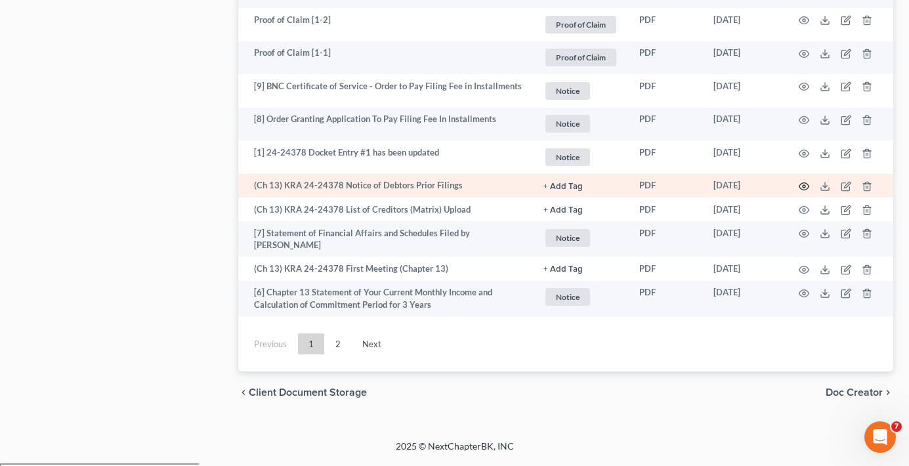
click at [804, 188] on circle "button" at bounding box center [803, 186] width 3 height 3
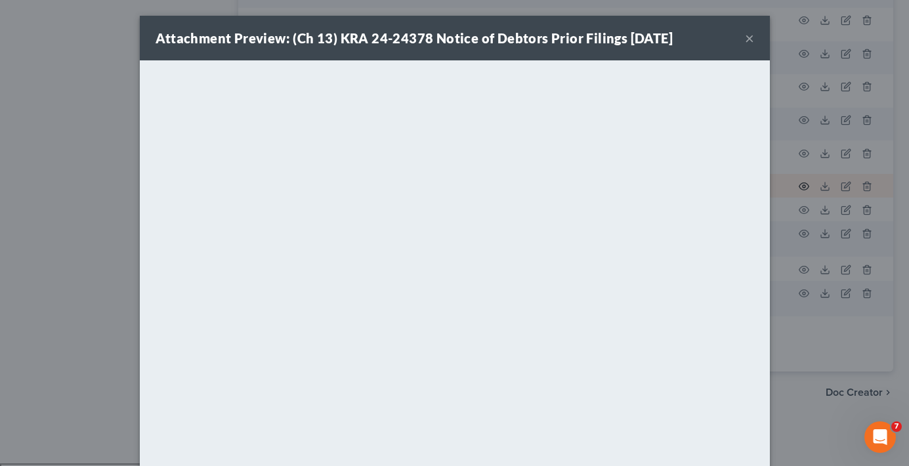
scroll to position [2428, 0]
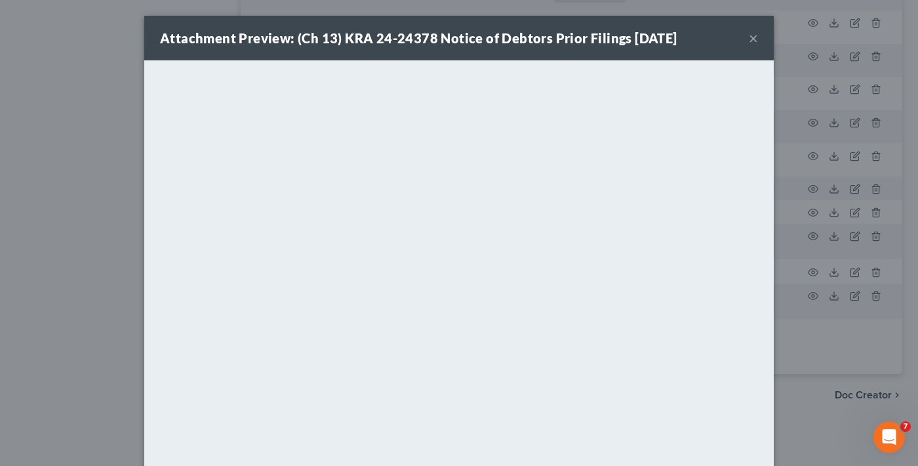
click at [749, 35] on button "×" at bounding box center [753, 38] width 9 height 16
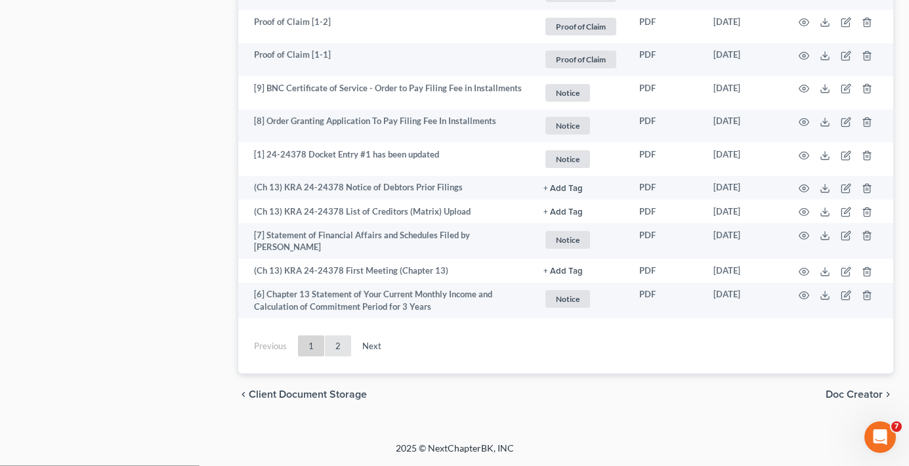
scroll to position [2433, 0]
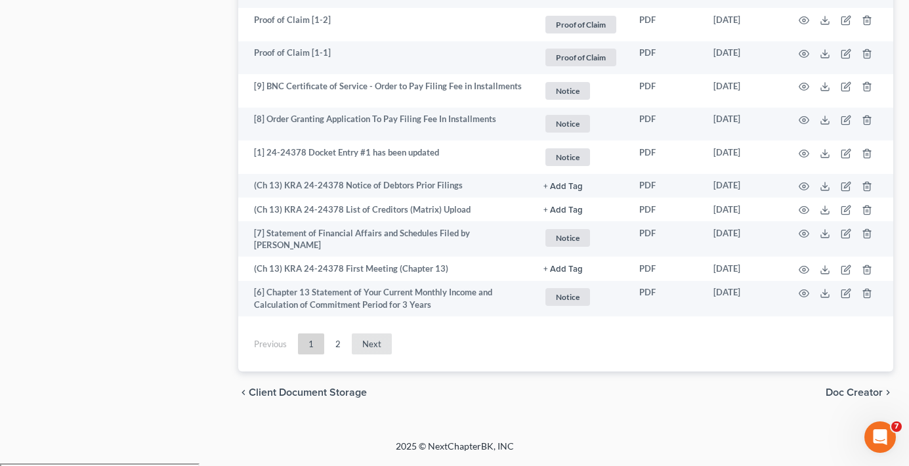
click at [370, 350] on link "Next" at bounding box center [372, 343] width 40 height 21
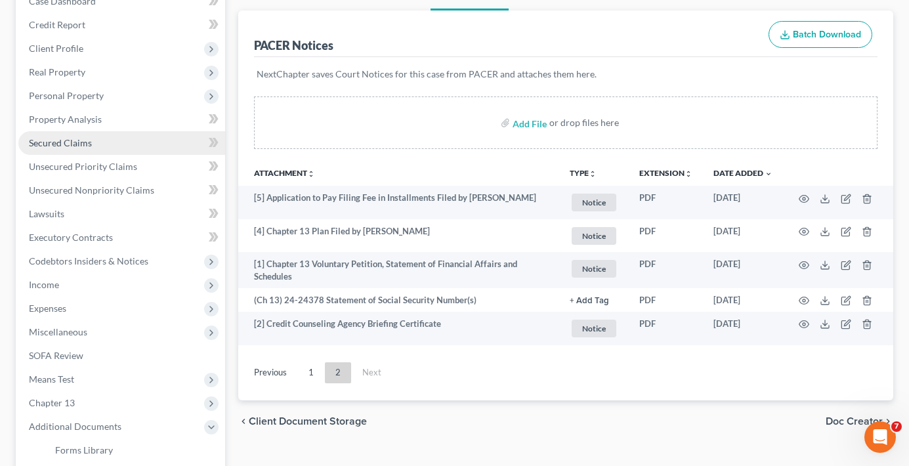
scroll to position [0, 0]
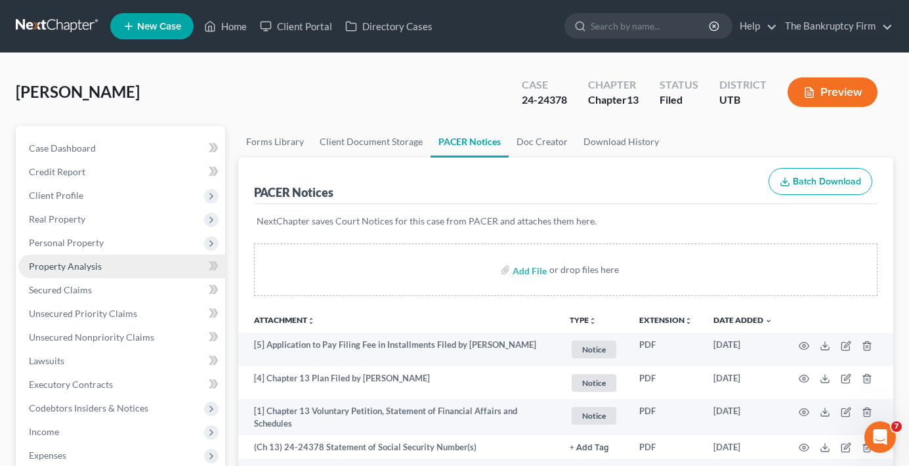
click at [56, 264] on span "Property Analysis" at bounding box center [65, 265] width 73 height 11
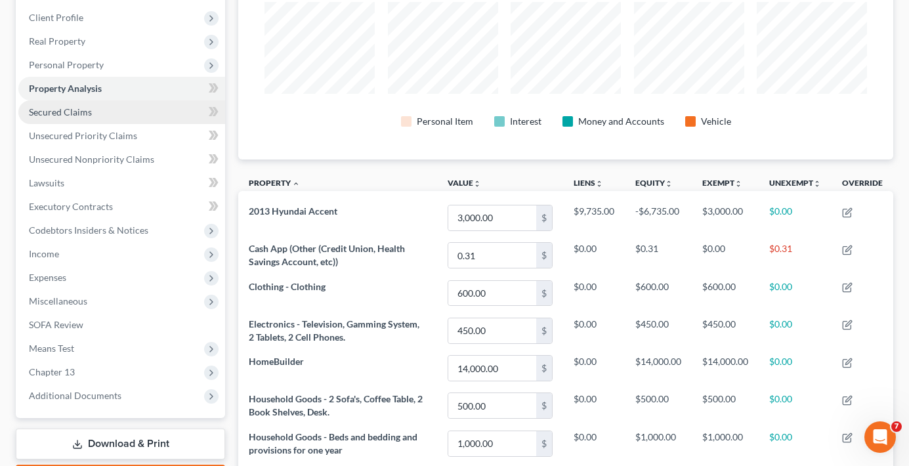
scroll to position [41, 0]
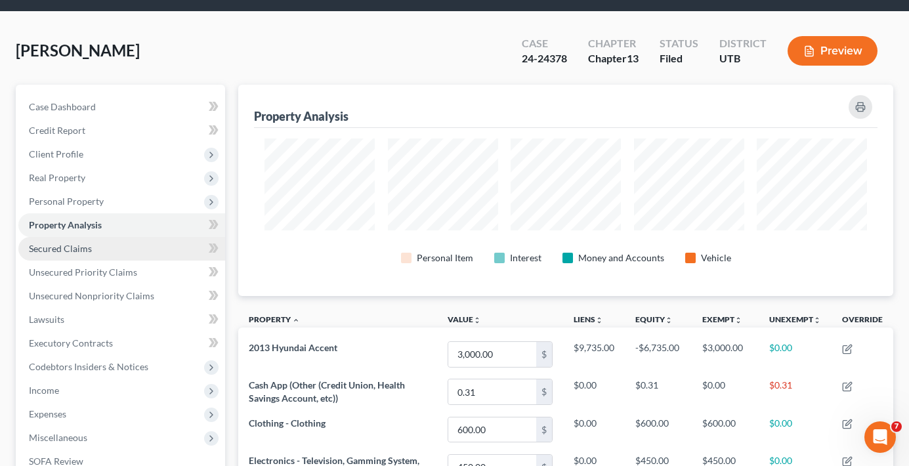
click at [31, 249] on span "Secured Claims" at bounding box center [60, 248] width 63 height 11
